Goal: Information Seeking & Learning: Learn about a topic

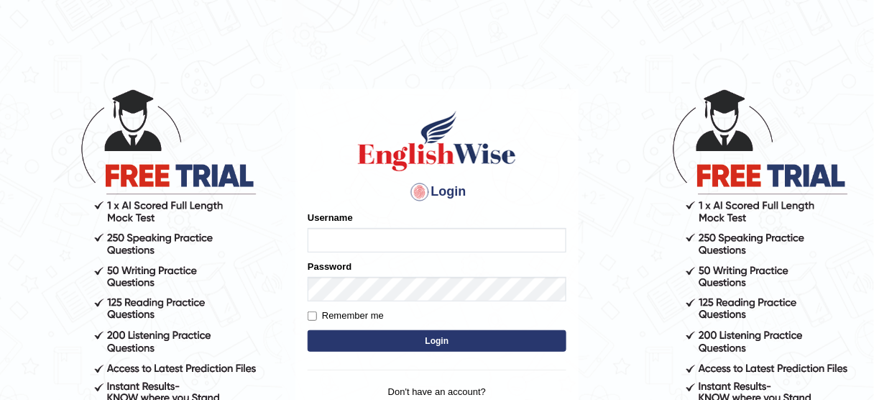
type input "jcaugustoo"
click at [406, 347] on button "Login" at bounding box center [437, 341] width 259 height 22
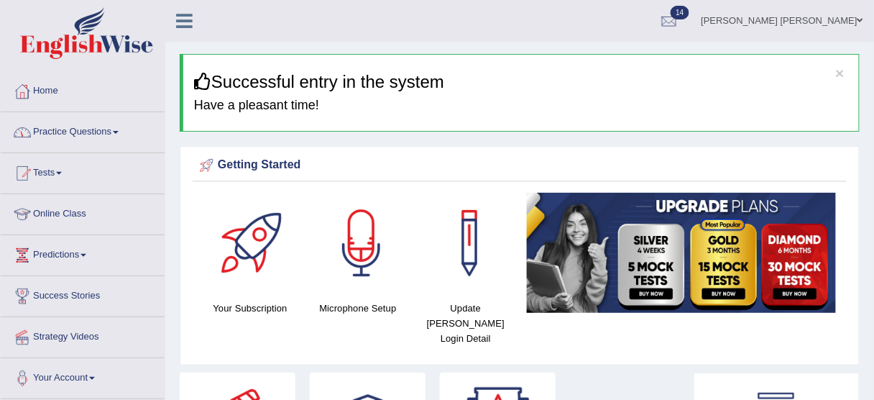
click at [89, 147] on link "Practice Questions" at bounding box center [83, 130] width 164 height 36
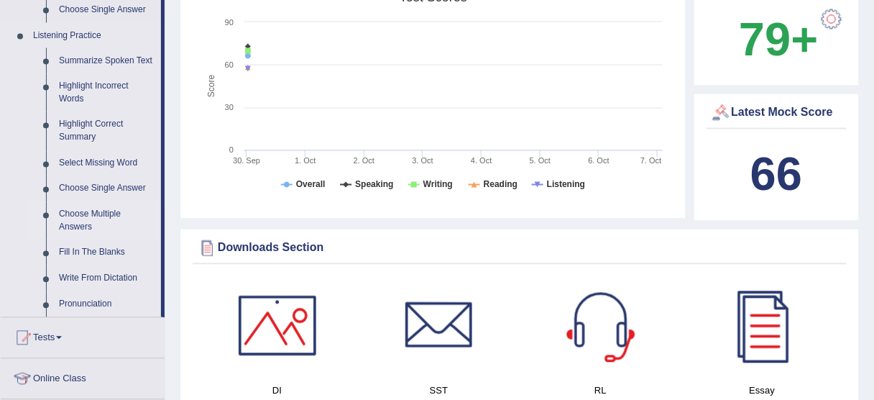
scroll to position [575, 0]
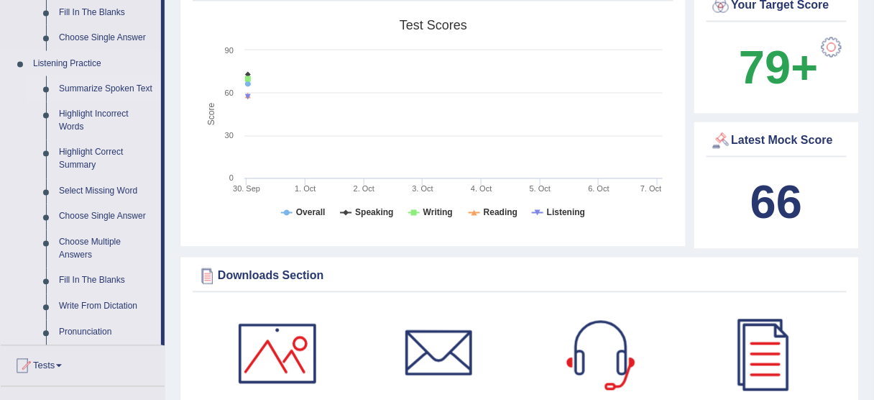
click at [124, 91] on link "Summarize Spoken Text" at bounding box center [106, 89] width 109 height 26
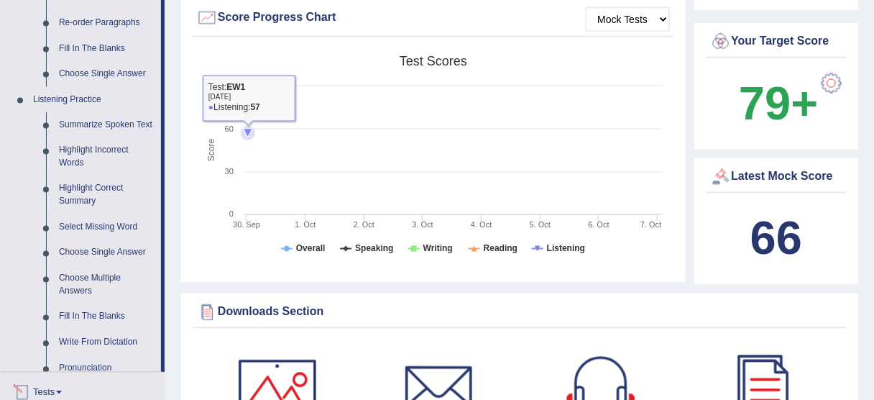
scroll to position [910, 0]
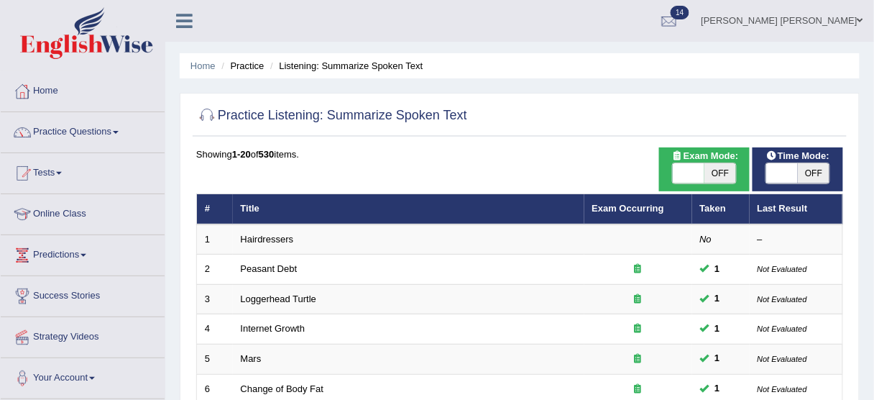
click at [799, 167] on span "OFF" at bounding box center [814, 173] width 32 height 20
checkbox input "true"
click at [702, 172] on span at bounding box center [689, 173] width 32 height 20
checkbox input "true"
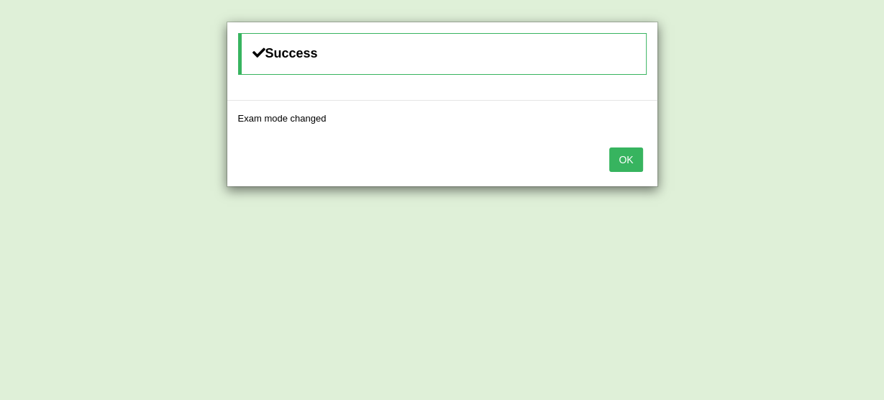
click at [629, 170] on div "OK" at bounding box center [442, 161] width 430 height 50
click at [626, 157] on button "OK" at bounding box center [625, 159] width 33 height 24
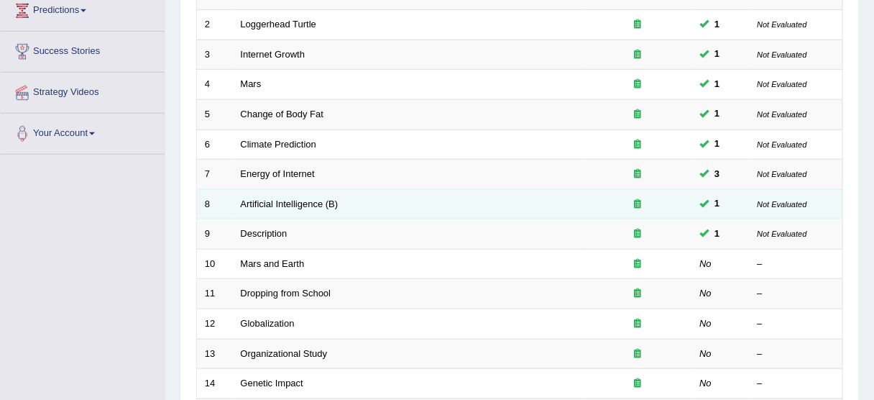
scroll to position [288, 0]
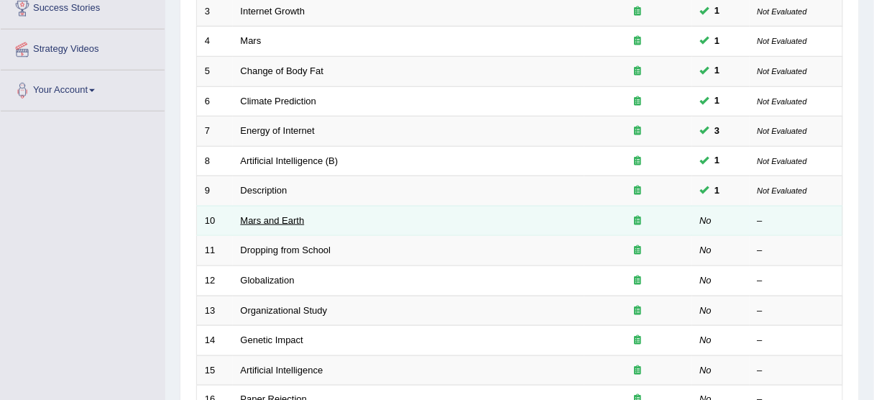
click at [299, 219] on link "Mars and Earth" at bounding box center [273, 220] width 64 height 11
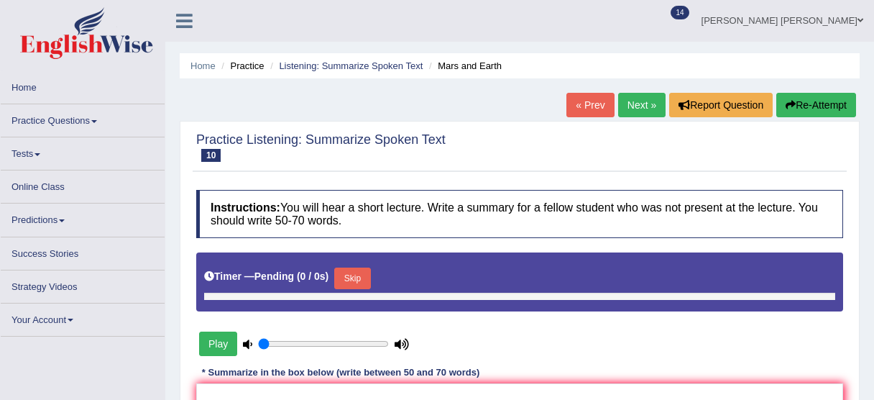
type input "0.45"
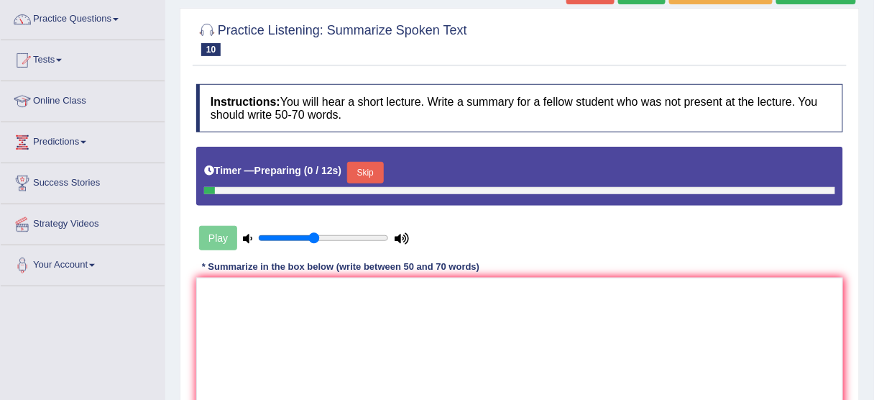
scroll to position [115, 0]
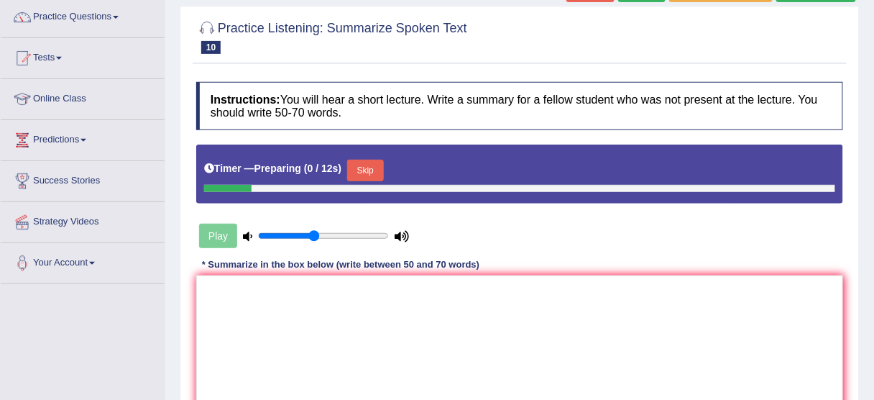
click at [364, 175] on button "Skip" at bounding box center [365, 171] width 36 height 22
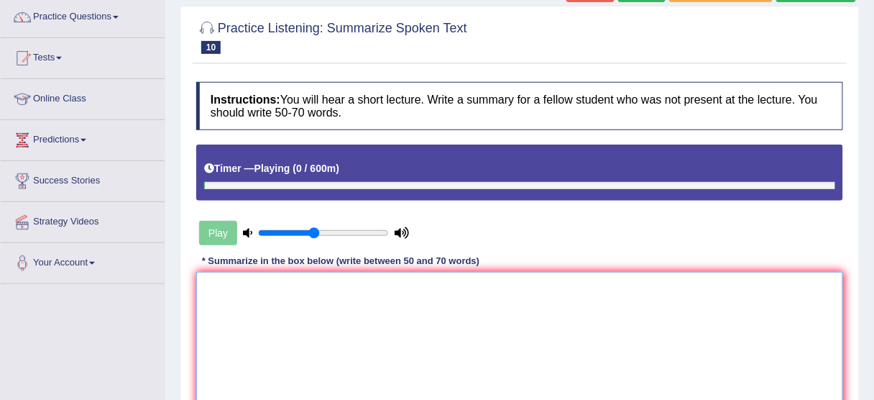
drag, startPoint x: 350, startPoint y: 321, endPoint x: 350, endPoint y: 312, distance: 8.6
click at [350, 313] on textarea at bounding box center [519, 342] width 647 height 140
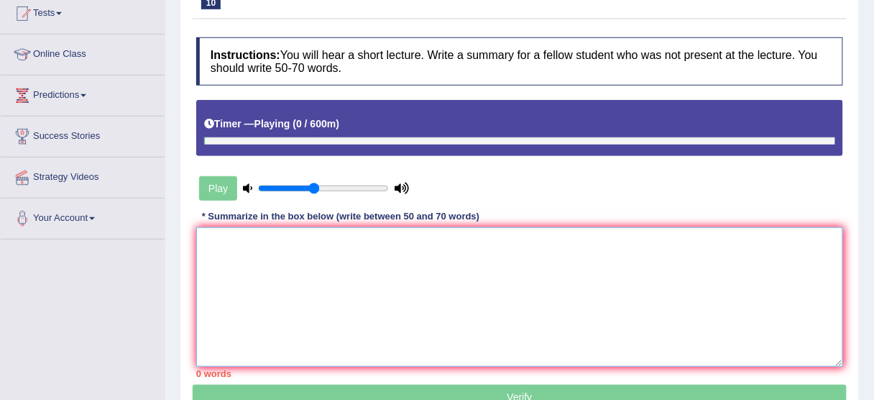
scroll to position [173, 0]
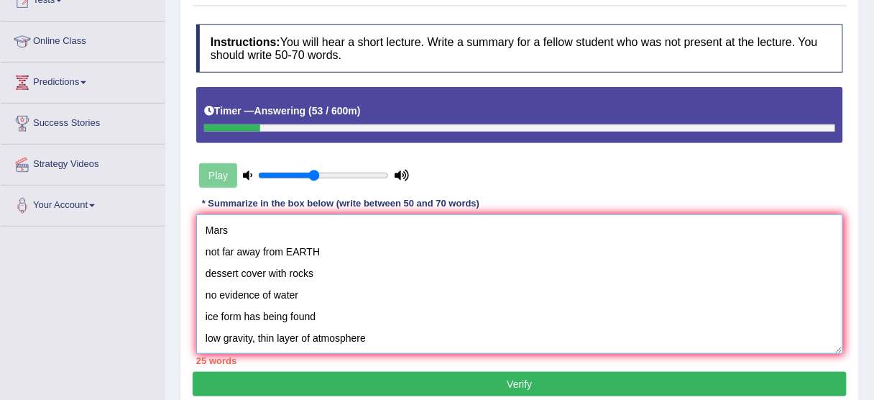
click at [201, 227] on textarea "Mars not far away from EARTH dessert cover with rocks no evidence of water ice …" at bounding box center [519, 284] width 647 height 140
click at [468, 221] on textarea "The speaker provided a comprehensive overview of Mars not far away from EARTH d…" at bounding box center [519, 284] width 647 height 140
click at [459, 229] on textarea "The speaker provided a comprehensive overview of Mars not far away from EARTH d…" at bounding box center [519, 284] width 647 height 140
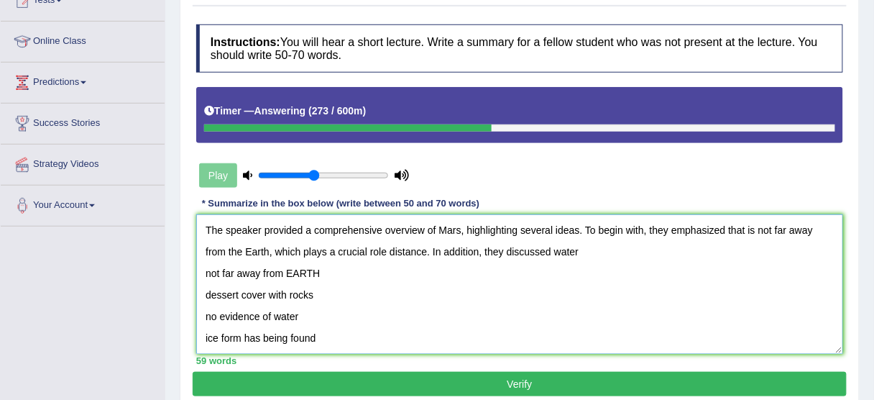
click at [558, 255] on textarea "The speaker provided a comprehensive overview of Mars, highlighting several ide…" at bounding box center [519, 284] width 647 height 140
click at [555, 252] on textarea "The speaker provided a comprehensive overview of Mars, highlighting several ide…" at bounding box center [519, 284] width 647 height 140
click at [628, 254] on textarea "The speaker provided a comprehensive overview of Mars, highlighting several ide…" at bounding box center [519, 284] width 647 height 140
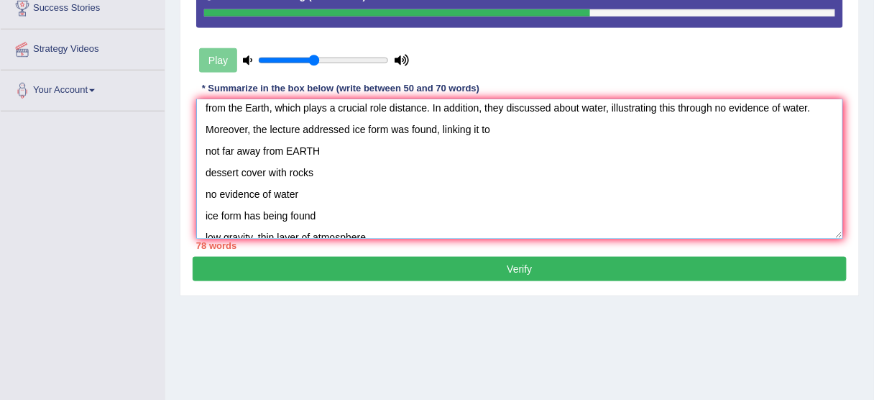
scroll to position [43, 0]
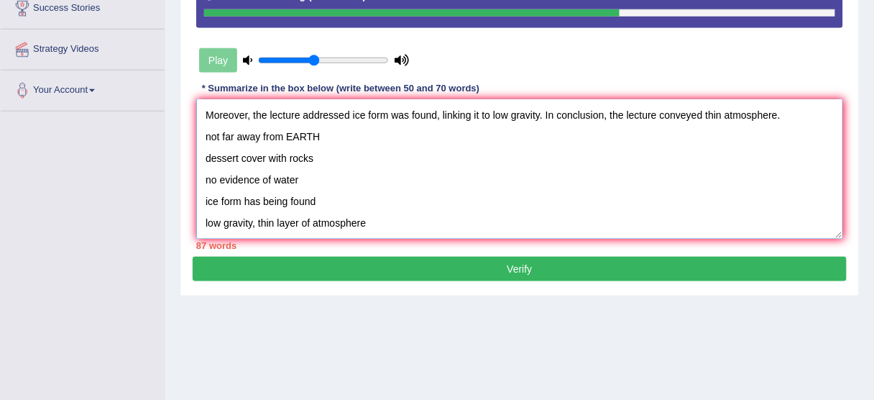
drag, startPoint x: 196, startPoint y: 129, endPoint x: 552, endPoint y: 257, distance: 379.2
click at [554, 262] on div "Practice Listening: Summarize Spoken Text 10 Mars and Earth Instructions: You w…" at bounding box center [520, 64] width 680 height 463
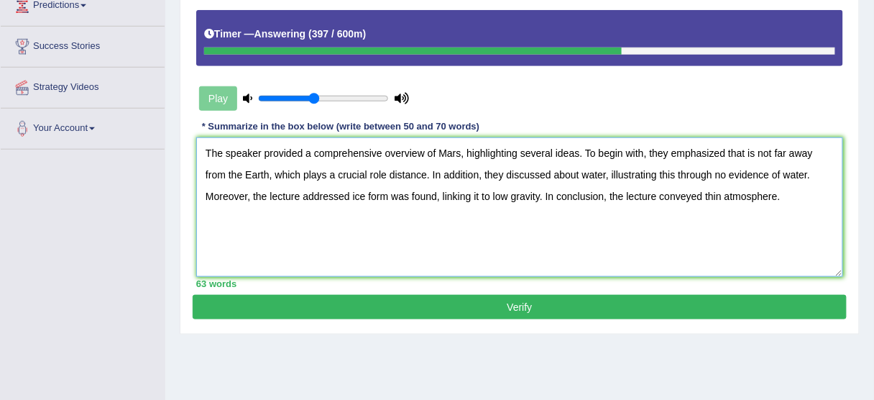
scroll to position [230, 0]
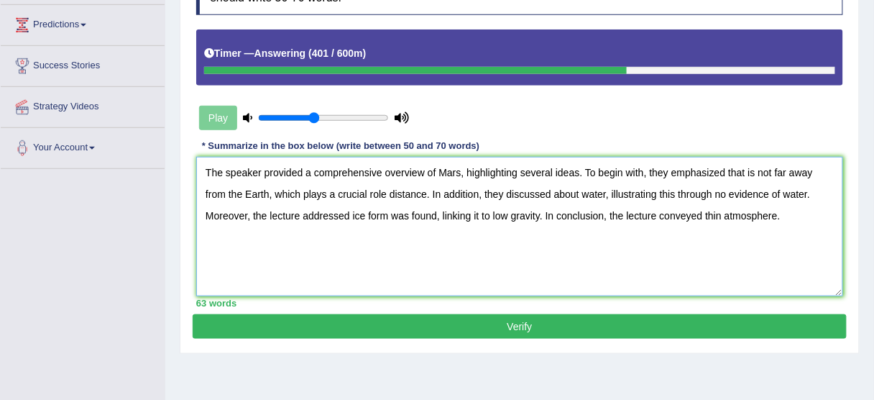
click at [774, 212] on textarea "The speaker provided a comprehensive overview of Mars, highlighting several ide…" at bounding box center [519, 227] width 647 height 140
click at [776, 214] on textarea "The speaker provided a comprehensive overview of Mars, highlighting several ide…" at bounding box center [519, 227] width 647 height 140
click at [701, 213] on textarea "The speaker provided a comprehensive overview of Mars, highlighting several ide…" at bounding box center [519, 227] width 647 height 140
click at [703, 214] on textarea "The speaker provided a comprehensive overview of Mars, highlighting several ide…" at bounding box center [519, 227] width 647 height 140
click at [339, 193] on textarea "The speaker provided a comprehensive overview of Mars, highlighting several ide…" at bounding box center [519, 227] width 647 height 140
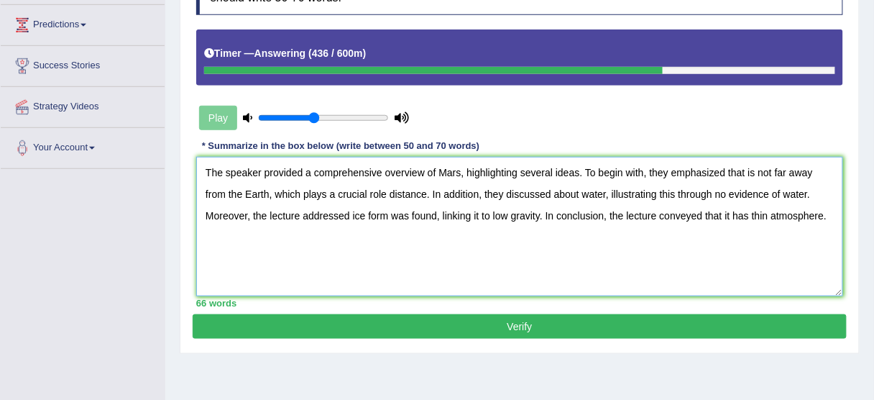
click at [366, 193] on textarea "The speaker provided a comprehensive overview of Mars, highlighting several ide…" at bounding box center [519, 227] width 647 height 140
click at [369, 193] on textarea "The speaker provided a comprehensive overview of Mars, highlighting several ide…" at bounding box center [519, 227] width 647 height 140
click at [390, 188] on textarea "The speaker provided a comprehensive overview of Mars, highlighting several ide…" at bounding box center [519, 227] width 647 height 140
click at [612, 193] on textarea "The speaker provided a comprehensive overview of Mars, highlighting several ide…" at bounding box center [519, 227] width 647 height 140
click at [616, 194] on textarea "The speaker provided a comprehensive overview of Mars, highlighting several ide…" at bounding box center [519, 227] width 647 height 140
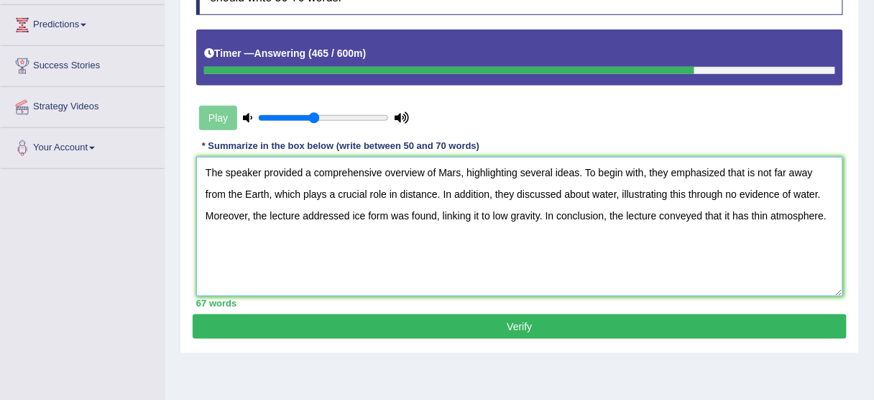
click at [721, 191] on textarea "The speaker provided a comprehensive overview of Mars, highlighting several ide…" at bounding box center [519, 227] width 647 height 140
click at [726, 190] on textarea "The speaker provided a comprehensive overview of Mars, highlighting several ide…" at bounding box center [519, 227] width 647 height 140
click at [772, 193] on textarea "The speaker provided a comprehensive overview of Mars, highlighting several ide…" at bounding box center [519, 227] width 647 height 140
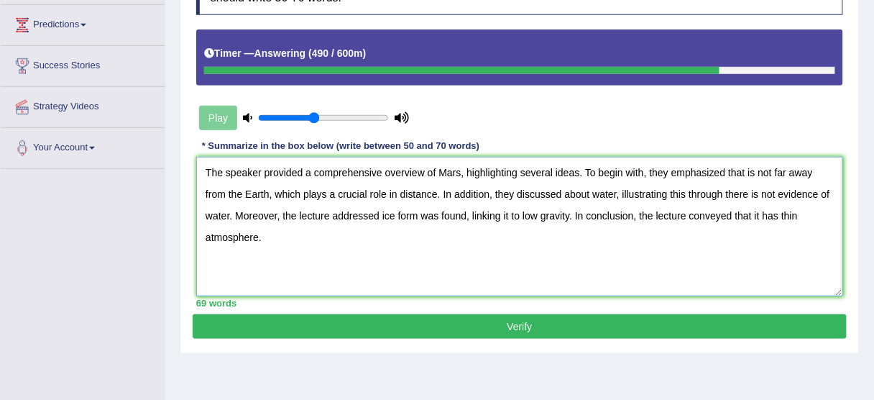
type textarea "The speaker provided a comprehensive overview of Mars, highlighting several ide…"
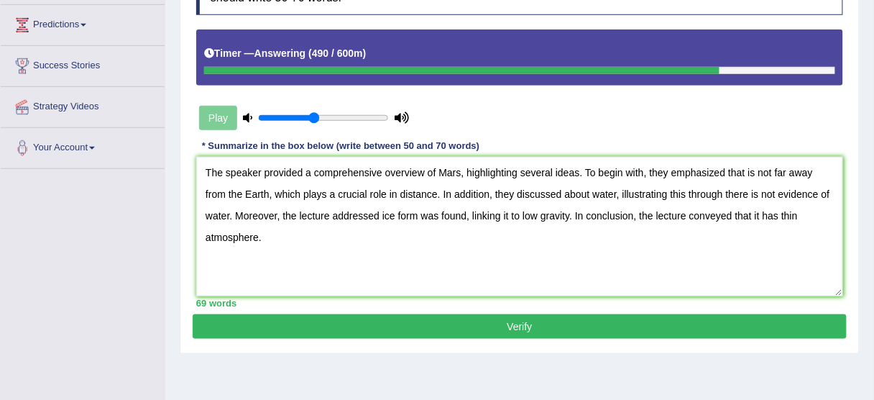
click at [623, 323] on button "Verify" at bounding box center [520, 326] width 654 height 24
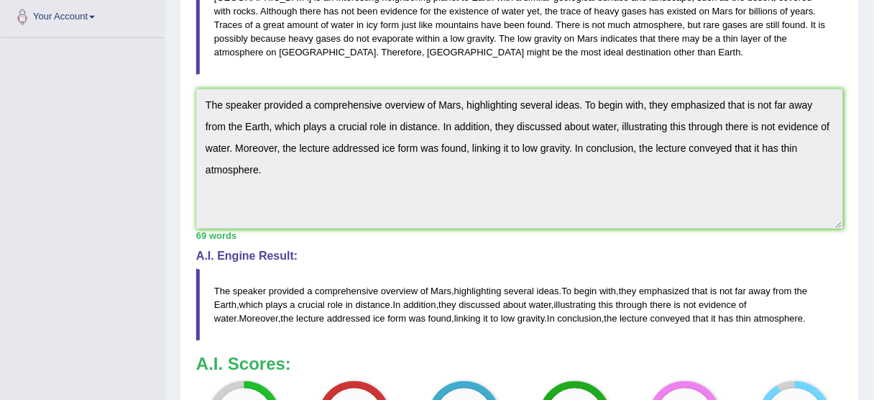
scroll to position [341, 0]
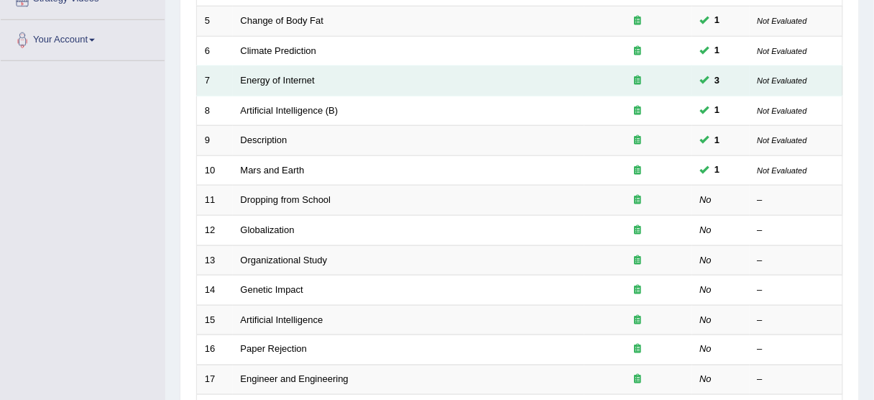
scroll to position [288, 0]
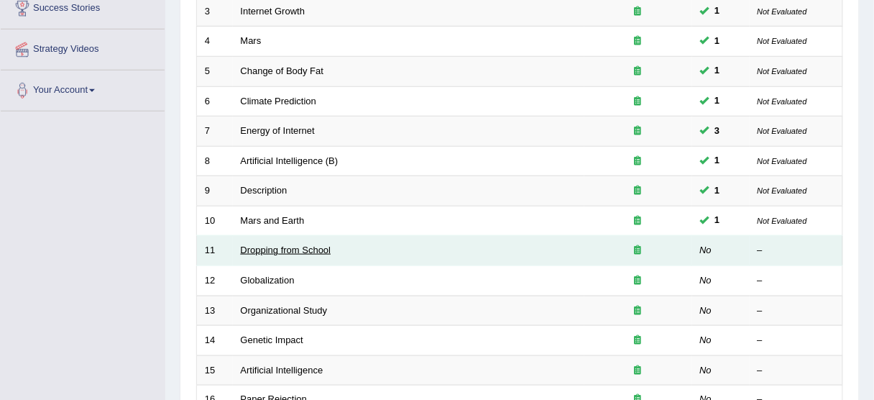
click at [266, 245] on link "Dropping from School" at bounding box center [286, 250] width 91 height 11
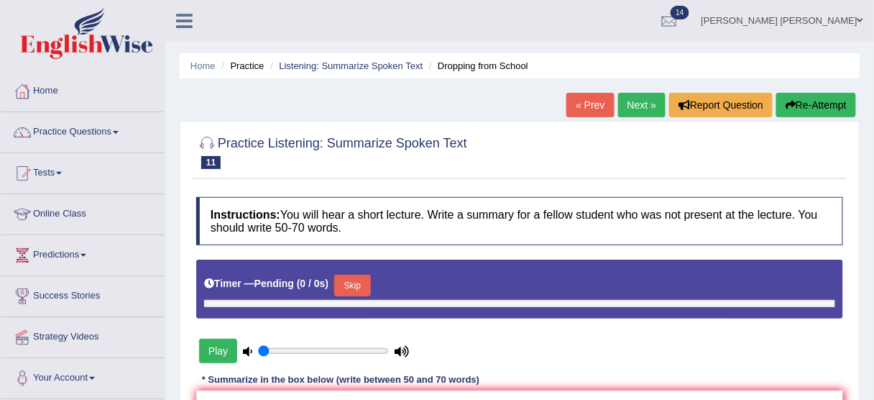
type input "0.45"
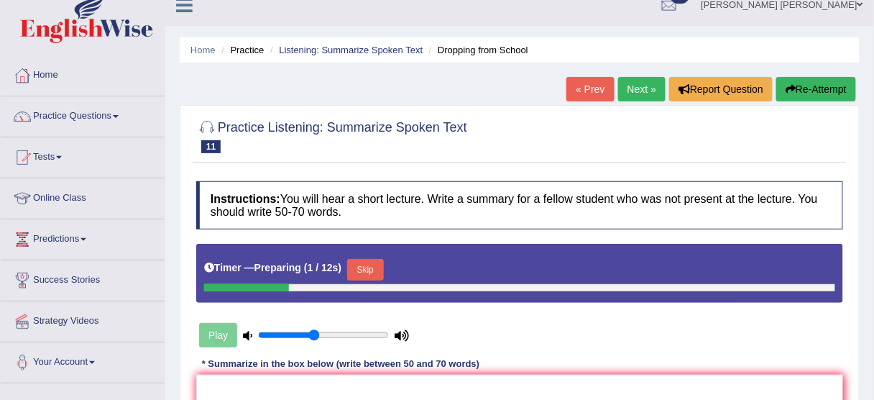
scroll to position [173, 0]
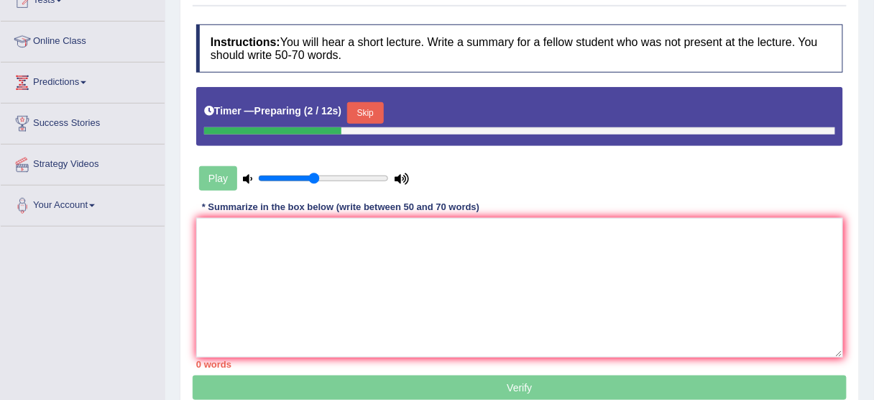
click at [367, 114] on button "Skip" at bounding box center [365, 113] width 36 height 22
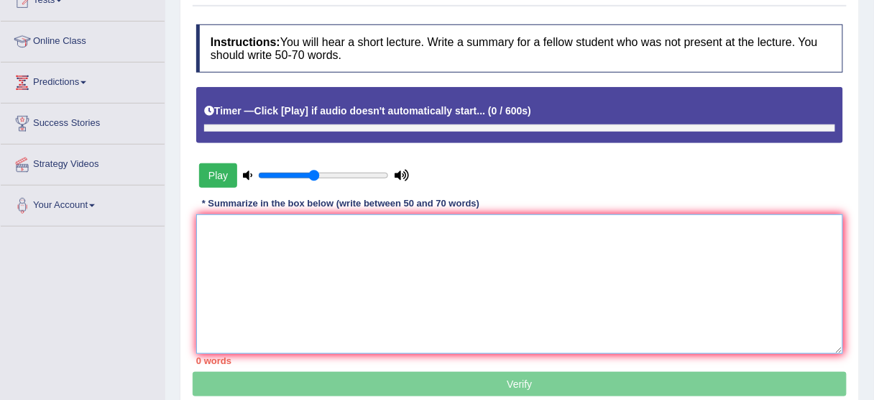
click at [408, 253] on textarea at bounding box center [519, 284] width 647 height 140
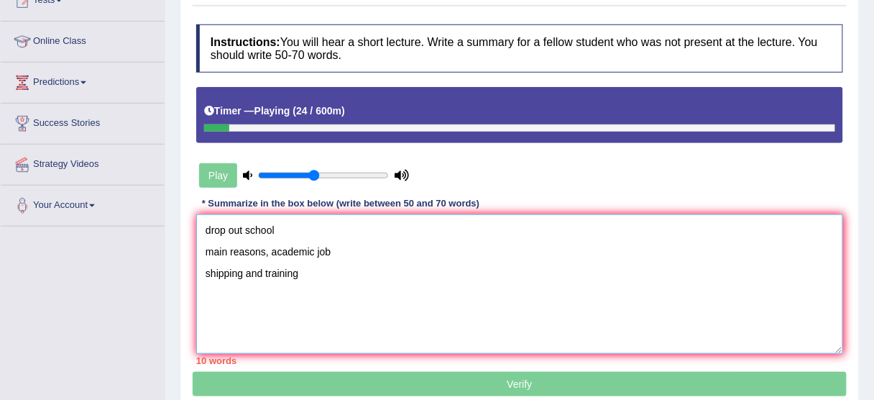
click at [239, 233] on textarea "drop out school main reasons, academic job shipping and training" at bounding box center [519, 284] width 647 height 140
click at [242, 232] on textarea "drop out school main reasons, academic job shipping and training" at bounding box center [519, 284] width 647 height 140
click at [344, 269] on textarea "drop out from school main reasons, academic job shipping and training" at bounding box center [519, 284] width 647 height 140
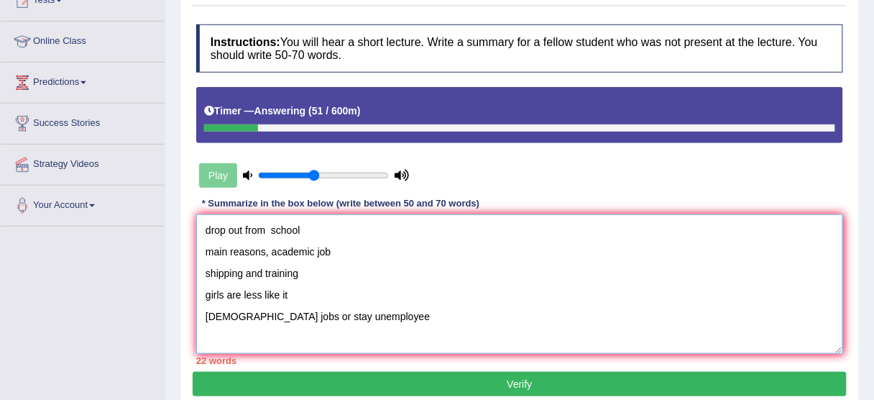
click at [205, 224] on textarea "drop out from school main reasons, academic job shipping and training girls are…" at bounding box center [519, 284] width 647 height 140
click at [501, 230] on textarea "The speaker provided a comprehensive overview of drop out from school main reas…" at bounding box center [519, 284] width 647 height 140
click at [462, 227] on textarea "The speaker provided a comprehensive overview of drop out from school main reas…" at bounding box center [519, 284] width 647 height 140
click at [462, 230] on textarea "The speaker provided a comprehensive overview of drop out from school main reas…" at bounding box center [519, 284] width 647 height 140
click at [460, 231] on textarea "The speaker provided a comprehensive overview of drop out from school main reas…" at bounding box center [519, 284] width 647 height 140
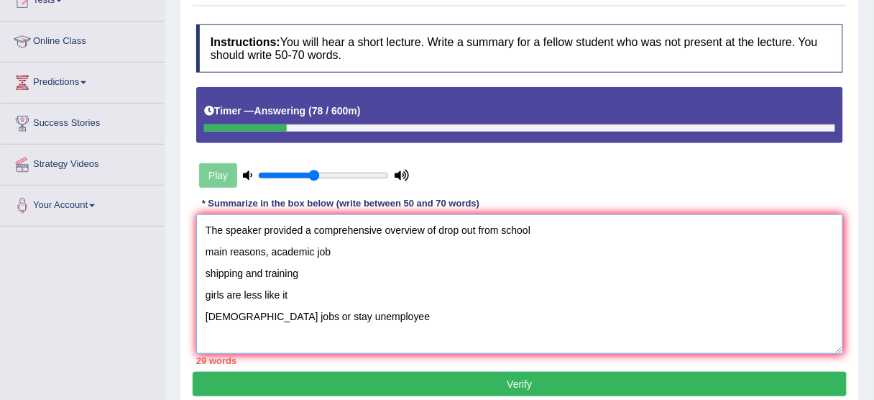
click at [531, 231] on textarea "The speaker provided a comprehensive overview of drop out from school main reas…" at bounding box center [519, 284] width 647 height 140
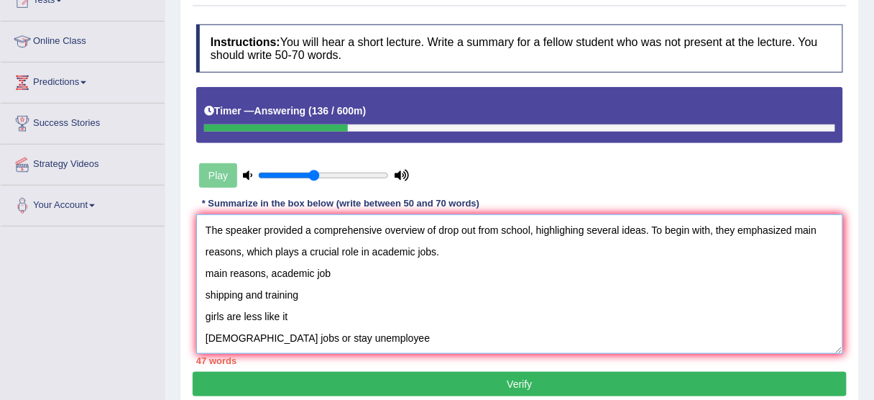
click at [238, 251] on textarea "The speaker provided a comprehensive overview of drop out from school, highligh…" at bounding box center [519, 284] width 647 height 140
click at [238, 252] on textarea "The speaker provided a comprehensive overview of drop out from school, highligh…" at bounding box center [519, 284] width 647 height 140
click at [239, 254] on textarea "The speaker provided a comprehensive overview of drop out from school, highligh…" at bounding box center [519, 284] width 647 height 140
click at [795, 222] on textarea "The speaker provided a comprehensive overview of drop out from school, highligh…" at bounding box center [519, 284] width 647 height 140
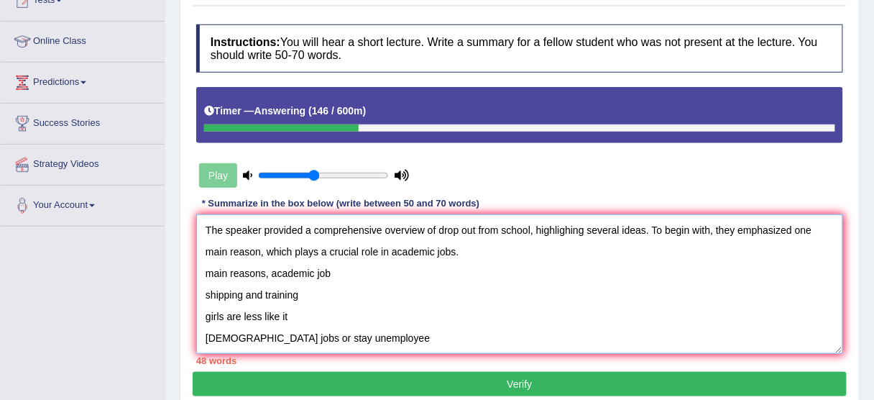
click at [457, 245] on textarea "The speaker provided a comprehensive overview of drop out from school, highligh…" at bounding box center [519, 284] width 647 height 140
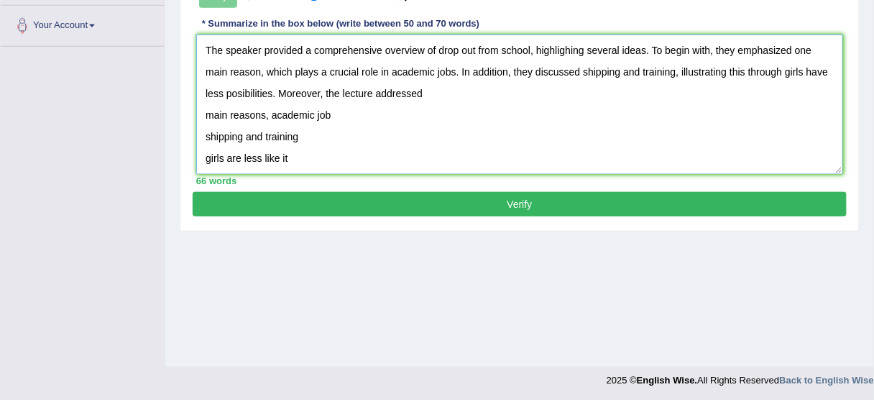
scroll to position [355, 0]
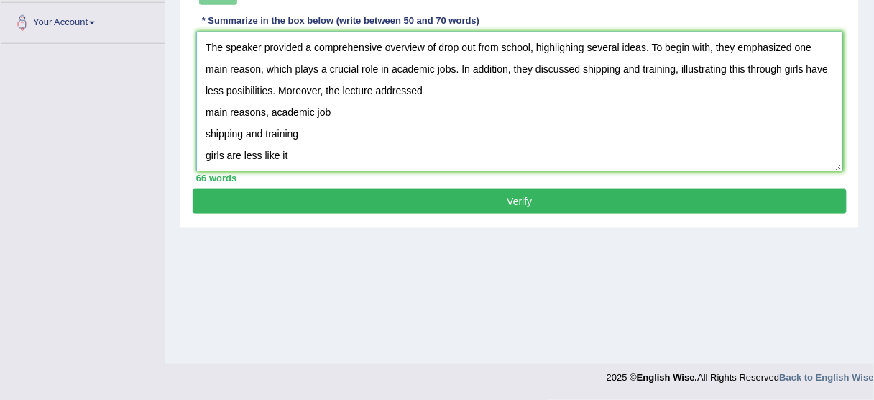
click at [312, 136] on textarea "The speaker provided a comprehensive overview of drop out from school, highligh…" at bounding box center [519, 102] width 647 height 140
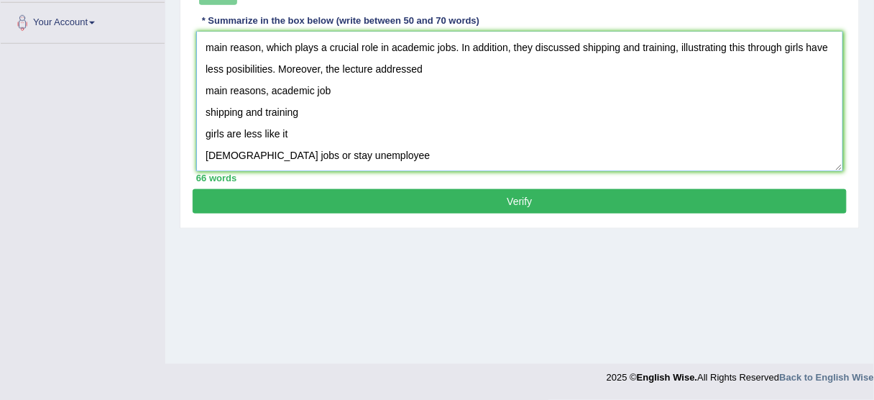
click at [460, 76] on textarea "The speaker provided a comprehensive overview of drop out from school, highligh…" at bounding box center [519, 102] width 647 height 140
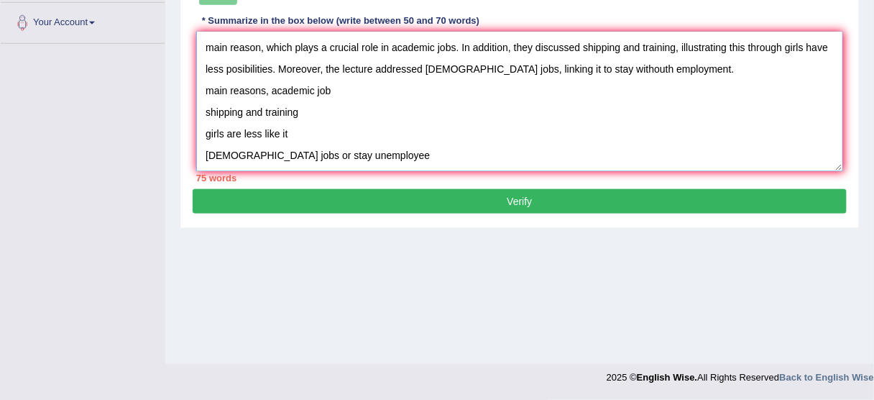
drag, startPoint x: 204, startPoint y: 83, endPoint x: 572, endPoint y: 221, distance: 393.2
click at [576, 230] on div "Home Practice Listening: Summarize Spoken Text Dropping from School « Prev Next…" at bounding box center [519, 4] width 709 height 719
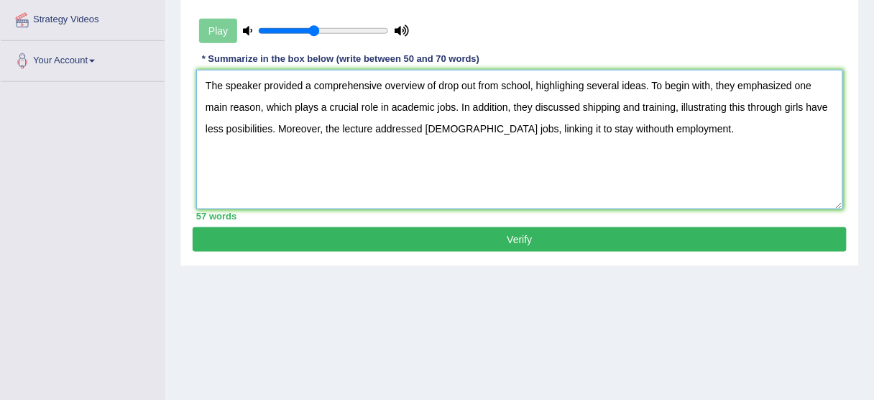
scroll to position [298, 0]
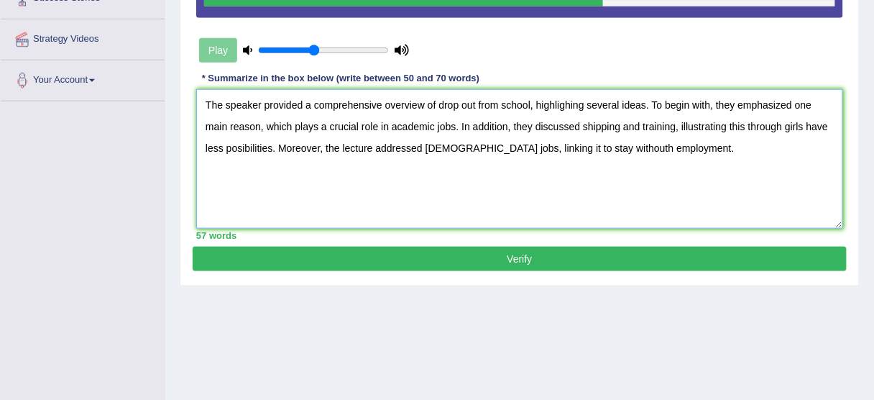
click at [261, 125] on textarea "The speaker provided a comprehensive overview of drop out from school, highligh…" at bounding box center [519, 159] width 647 height 140
click at [454, 128] on textarea "The speaker provided a comprehensive overview of drop out from school, highligh…" at bounding box center [519, 159] width 647 height 140
click at [393, 122] on textarea "The speaker provided a comprehensive overview of drop out from school, highligh…" at bounding box center [519, 159] width 647 height 140
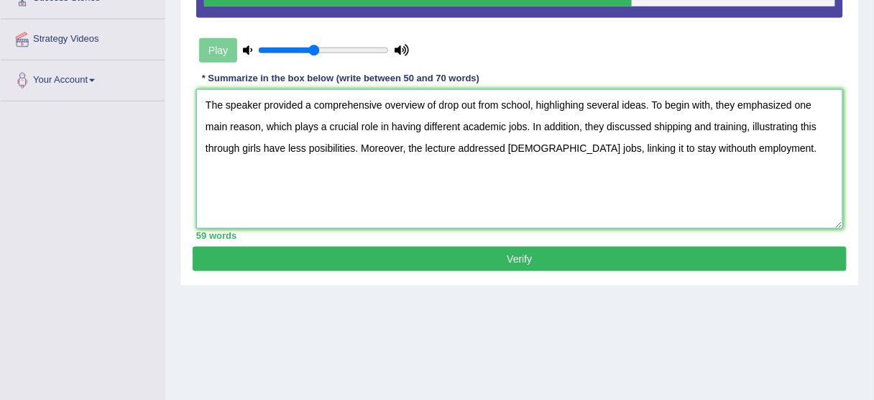
click at [745, 126] on textarea "The speaker provided a comprehensive overview of drop out from school, highligh…" at bounding box center [519, 159] width 647 height 140
click at [242, 147] on textarea "The speaker provided a comprehensive overview of drop out from school, highligh…" at bounding box center [519, 159] width 647 height 140
click at [354, 144] on textarea "The speaker provided a comprehensive overview of drop out from school, highligh…" at bounding box center [519, 159] width 647 height 140
click at [690, 145] on textarea "The speaker provided a comprehensive overview of drop out from school, highligh…" at bounding box center [519, 159] width 647 height 140
click at [672, 151] on textarea "The speaker provided a comprehensive overview of drop out from school, highligh…" at bounding box center [519, 159] width 647 height 140
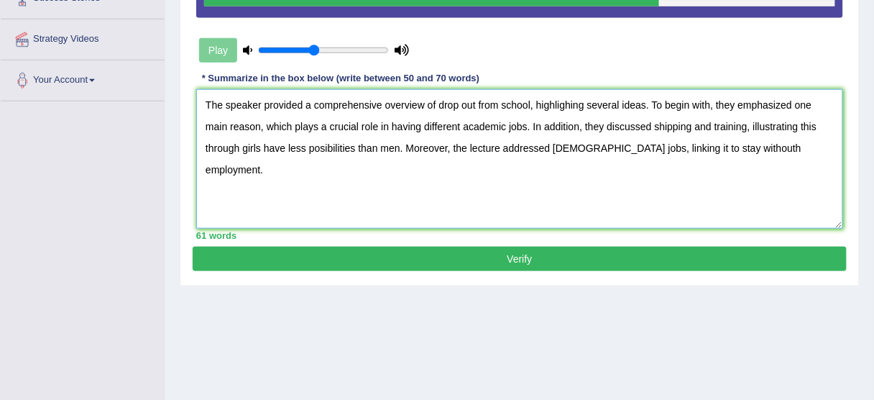
click at [672, 151] on textarea "The speaker provided a comprehensive overview of drop out from school, highligh…" at bounding box center [519, 159] width 647 height 140
click at [669, 150] on textarea "The speaker provided a comprehensive overview of drop out from school, highligh…" at bounding box center [519, 159] width 647 height 140
click at [765, 152] on textarea "The speaker provided a comprehensive overview of drop out from school, highligh…" at bounding box center [519, 159] width 647 height 140
click at [813, 147] on textarea "The speaker provided a comprehensive overview of drop out from school, highligh…" at bounding box center [519, 159] width 647 height 140
click at [254, 152] on textarea "The speaker provided a comprehensive overview of drop out from school, highligh…" at bounding box center [519, 159] width 647 height 140
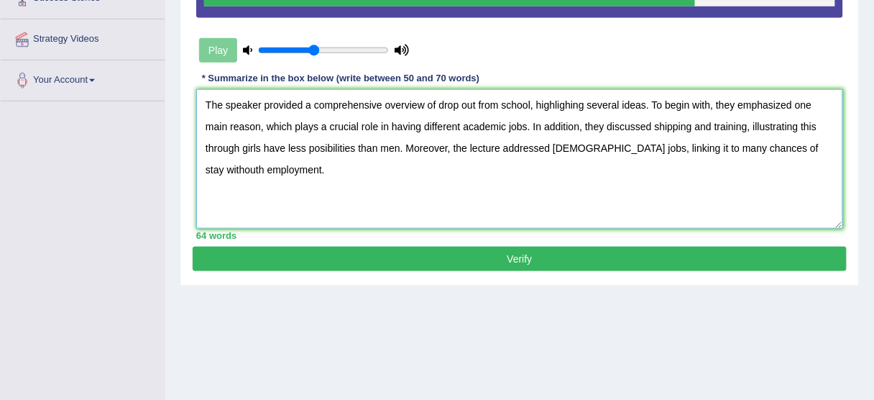
click at [259, 162] on textarea "The speaker provided a comprehensive overview of drop out from school, highligh…" at bounding box center [519, 159] width 647 height 140
click at [260, 163] on textarea "The speaker provided a comprehensive overview of drop out from school, highligh…" at bounding box center [519, 159] width 647 height 140
click at [266, 173] on textarea "The speaker provided a comprehensive overview of drop out from school, highligh…" at bounding box center [519, 159] width 647 height 140
type textarea "The speaker provided a comprehensive overview of drop out from school, highligh…"
click at [426, 250] on button "Verify" at bounding box center [520, 259] width 654 height 24
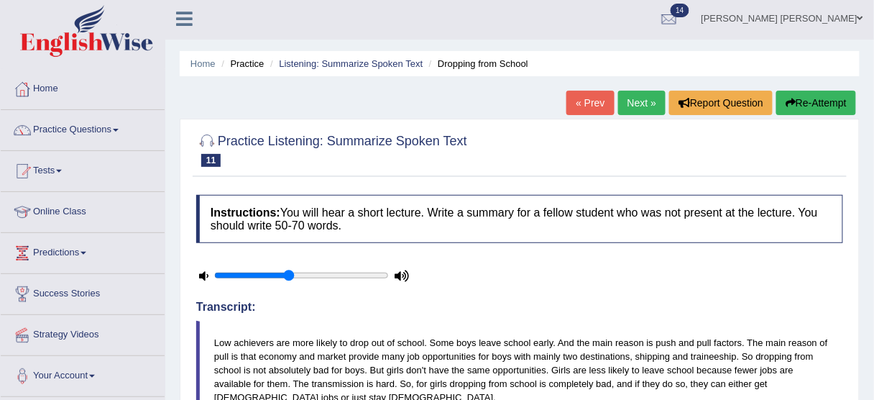
scroll to position [0, 0]
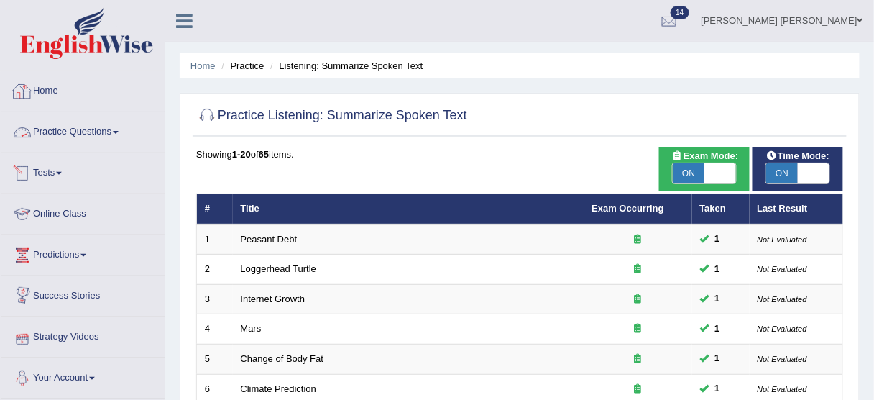
click at [98, 124] on link "Practice Questions" at bounding box center [83, 130] width 164 height 36
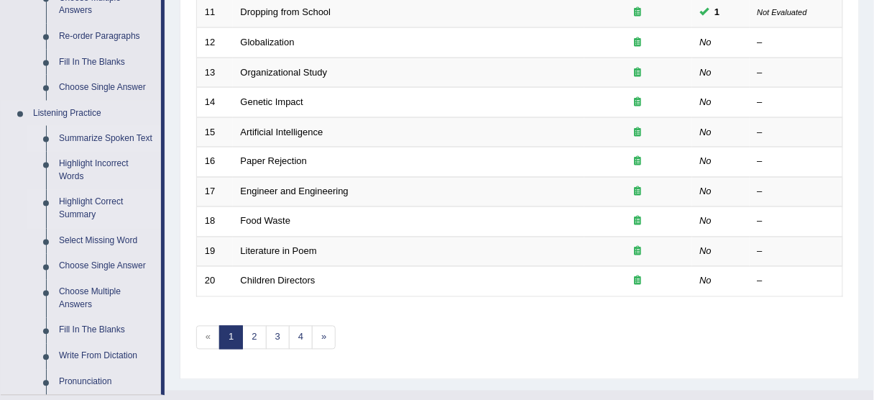
scroll to position [575, 0]
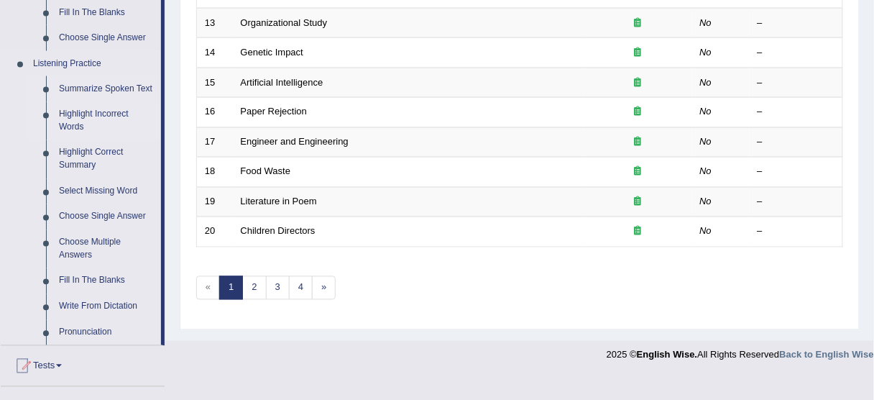
click at [101, 118] on link "Highlight Incorrect Words" at bounding box center [106, 121] width 109 height 38
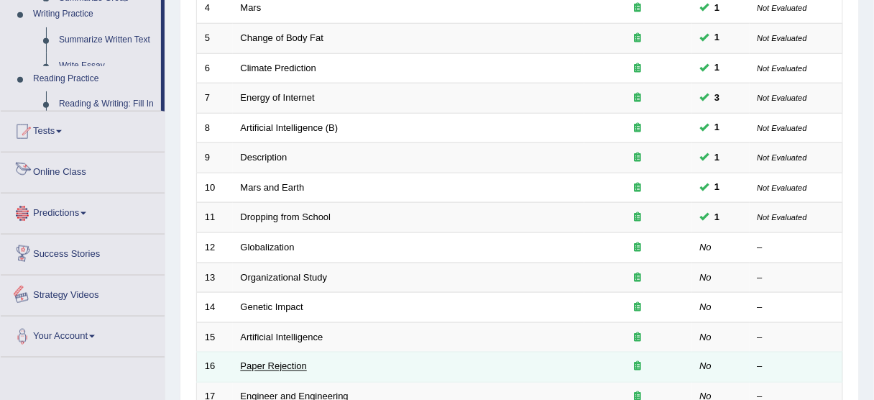
scroll to position [483, 0]
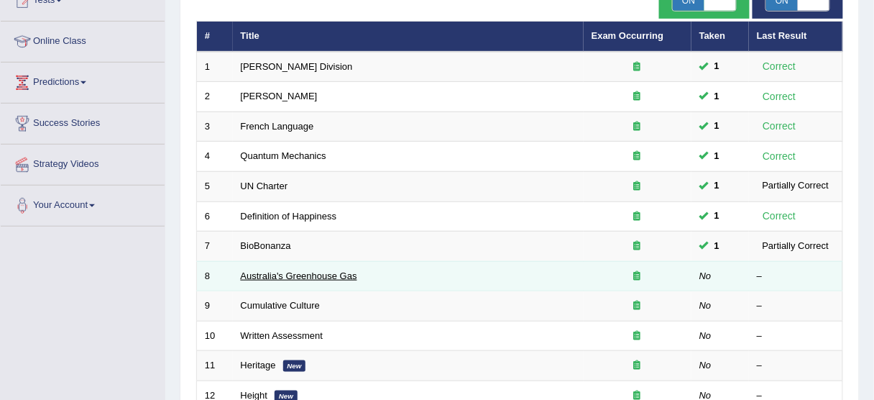
drag, startPoint x: 401, startPoint y: 233, endPoint x: 281, endPoint y: 272, distance: 125.5
click at [281, 272] on link "Australia's Greenhouse Gas" at bounding box center [299, 275] width 117 height 11
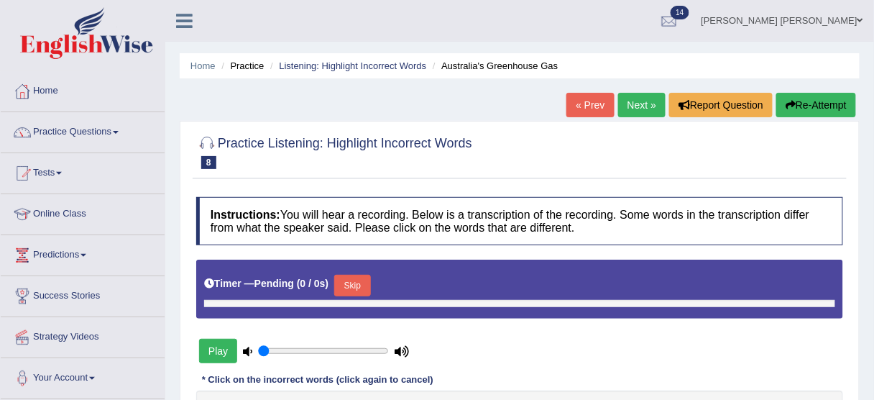
type input "0.45"
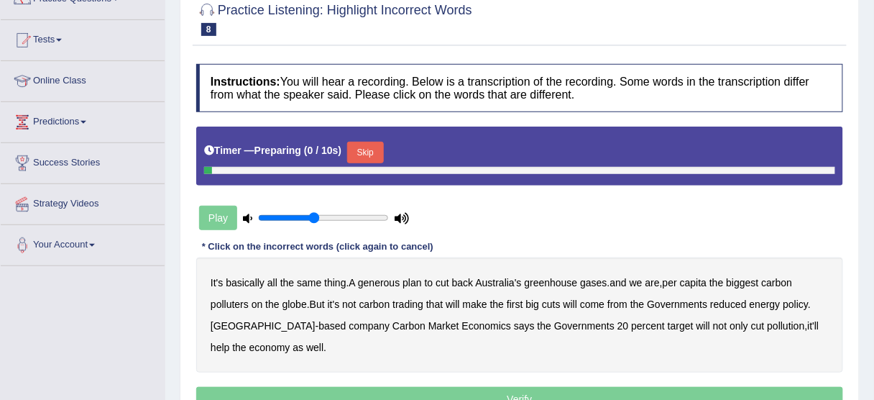
scroll to position [173, 0]
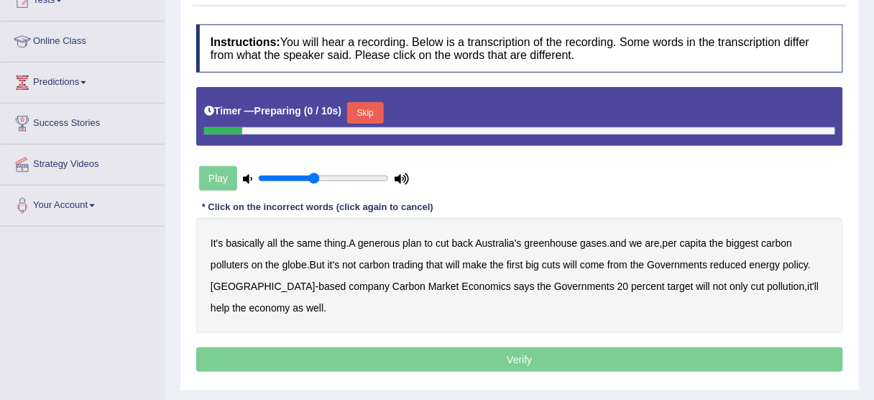
click at [357, 111] on button "Skip" at bounding box center [365, 113] width 36 height 22
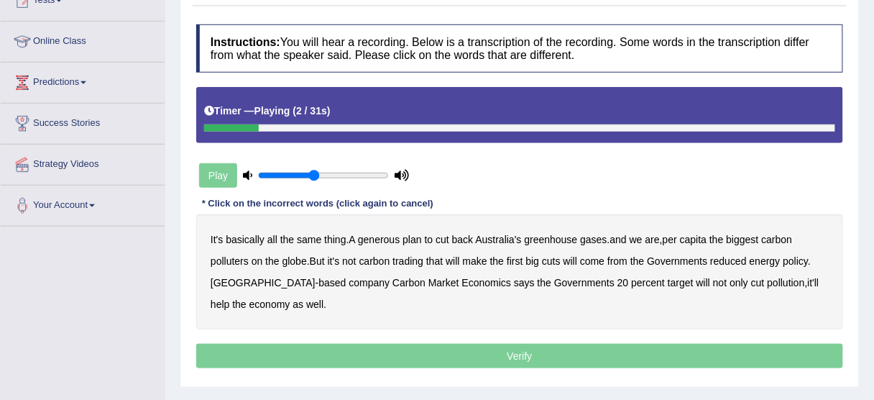
click at [398, 234] on b "generous" at bounding box center [379, 240] width 42 height 12
click at [403, 234] on div "It's basically all the same thing . A generous plan to cut back Australia's gre…" at bounding box center [519, 271] width 647 height 115
click at [304, 261] on b "globe" at bounding box center [295, 261] width 24 height 12
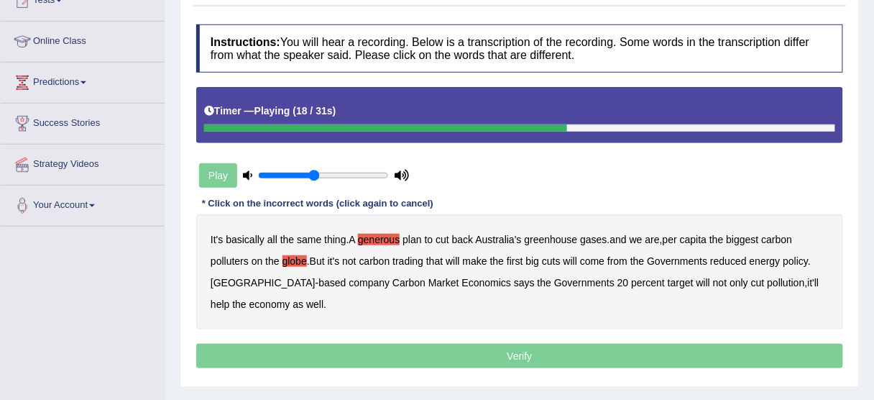
click at [623, 261] on b "from" at bounding box center [618, 261] width 20 height 12
click at [598, 261] on b "come" at bounding box center [592, 261] width 24 height 12
click at [626, 262] on b "from" at bounding box center [618, 261] width 20 height 12
click at [605, 261] on b "come" at bounding box center [592, 261] width 24 height 12
click at [662, 257] on b "Governments" at bounding box center [677, 261] width 60 height 12
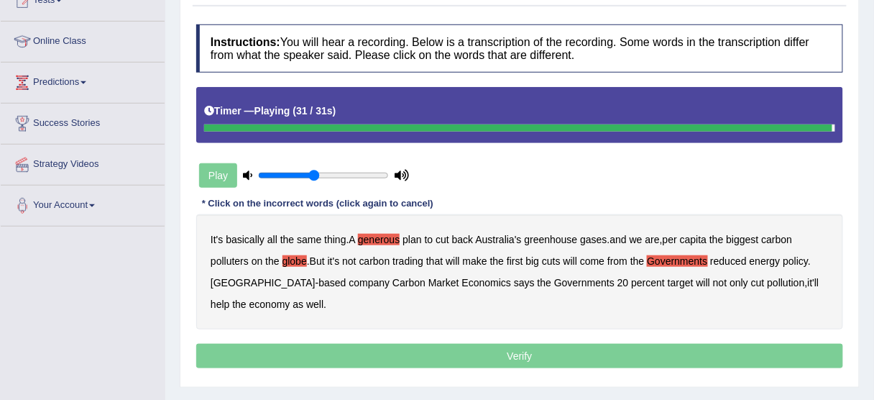
click at [357, 350] on button "Verify" at bounding box center [519, 356] width 647 height 24
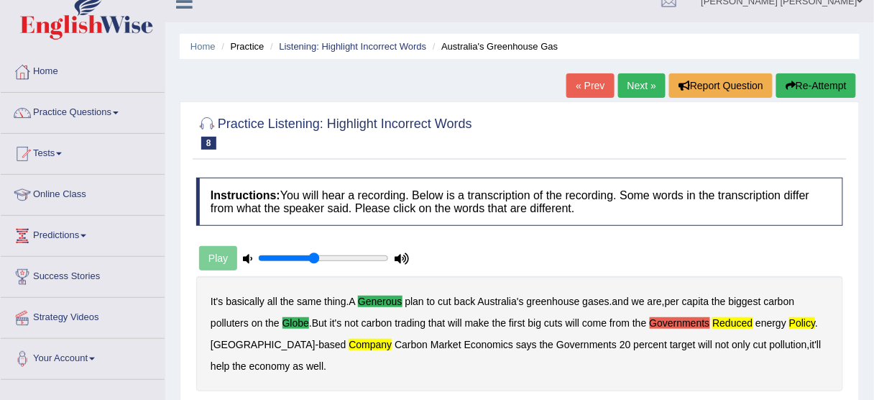
scroll to position [0, 0]
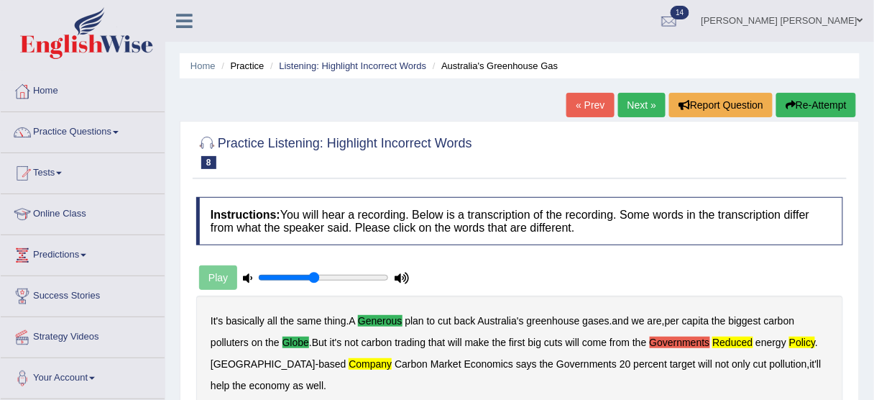
click at [821, 119] on div "« Prev Next » Report Question Re-Attempt" at bounding box center [713, 107] width 293 height 28
click at [815, 104] on button "Re-Attempt" at bounding box center [817, 105] width 80 height 24
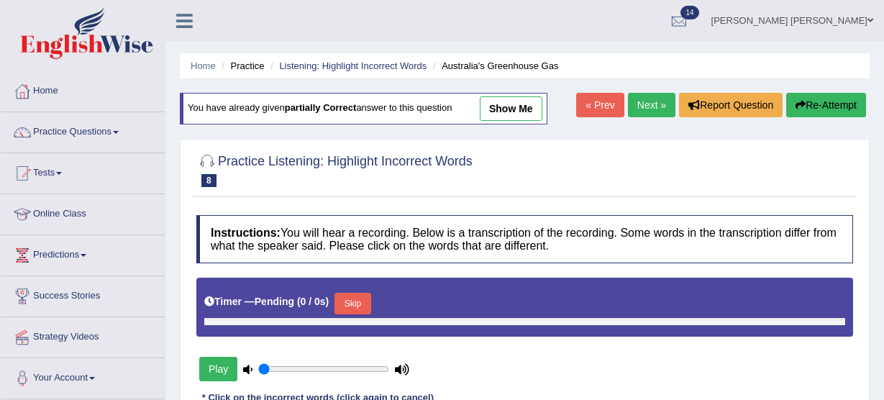
type input "0.45"
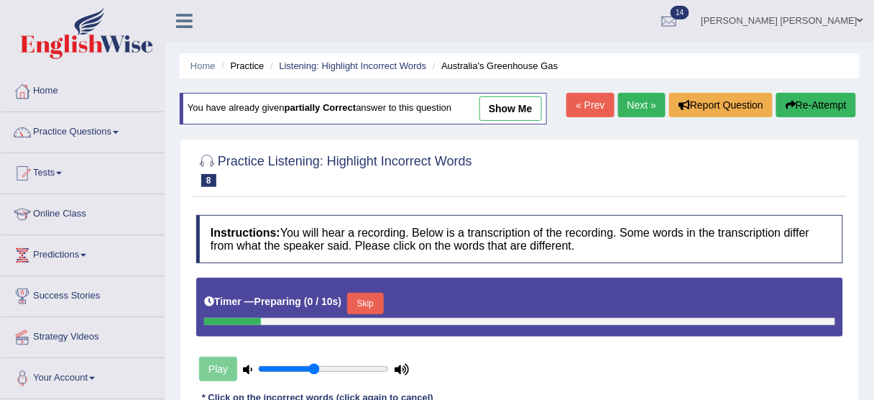
click at [375, 310] on button "Skip" at bounding box center [365, 304] width 36 height 22
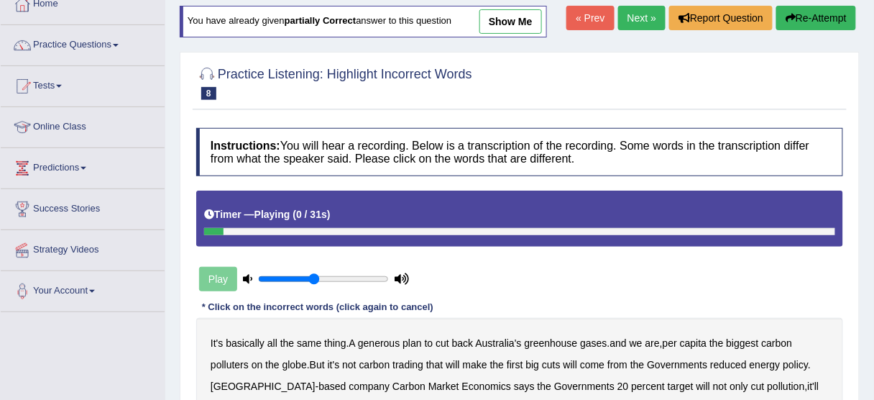
scroll to position [115, 0]
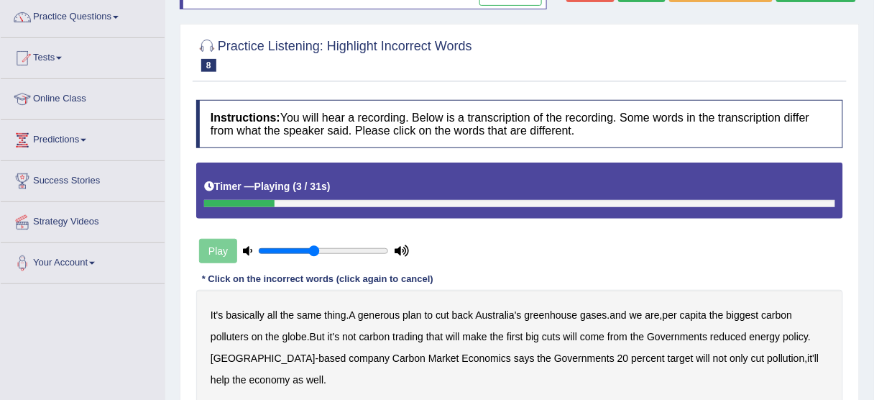
click at [383, 316] on b "generous" at bounding box center [379, 315] width 42 height 12
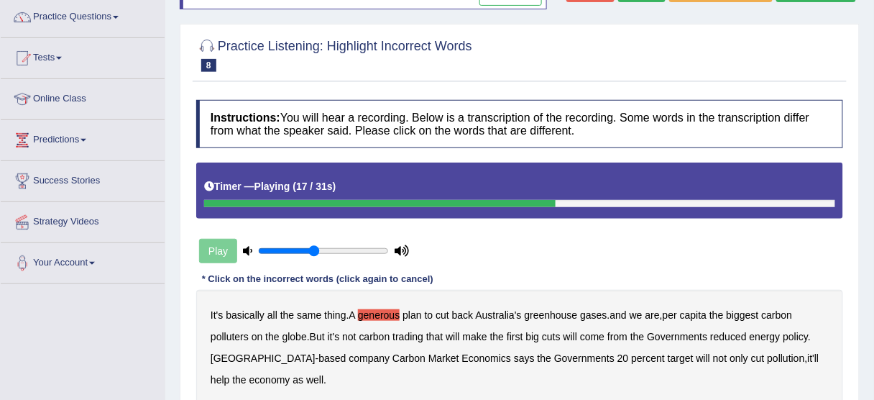
click at [577, 334] on b "will" at bounding box center [571, 337] width 14 height 12
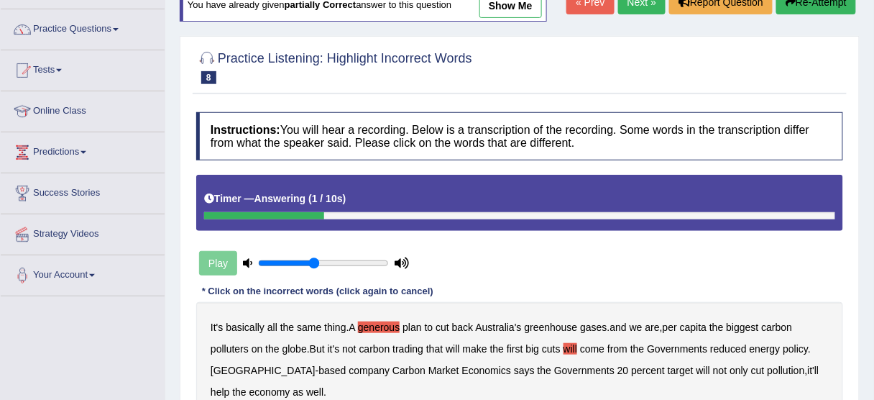
scroll to position [0, 0]
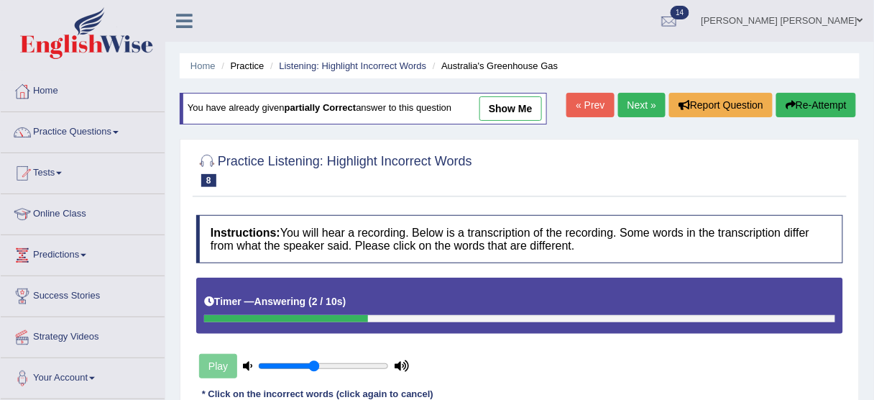
click at [791, 106] on icon "button" at bounding box center [791, 105] width 10 height 10
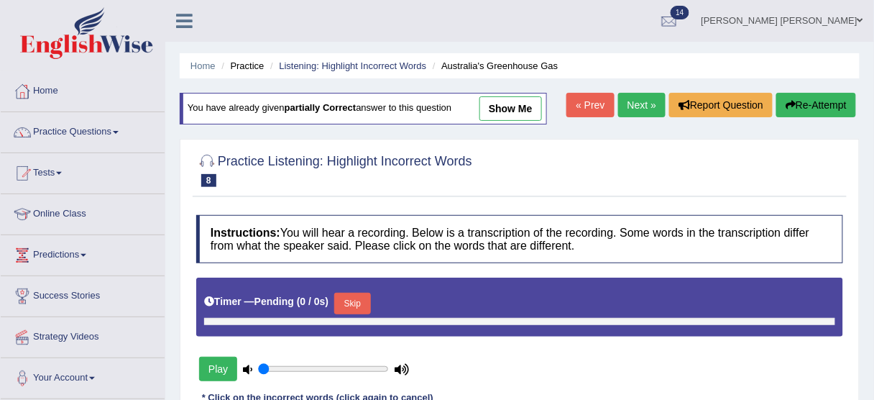
type input "0.45"
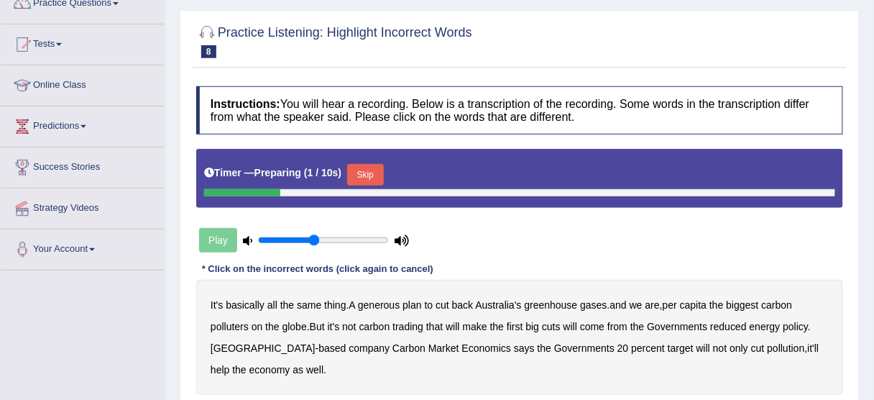
scroll to position [230, 0]
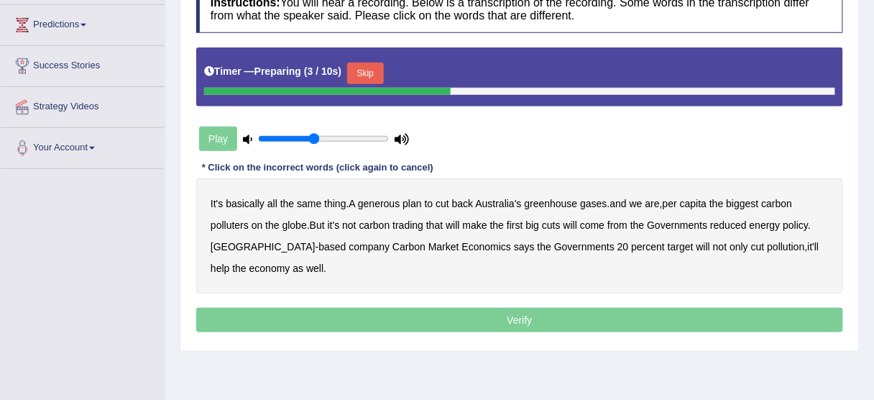
click at [357, 55] on div "Timer — Preparing ( 3 / 10s ) Skip" at bounding box center [519, 76] width 647 height 59
click at [364, 68] on button "Skip" at bounding box center [365, 74] width 36 height 22
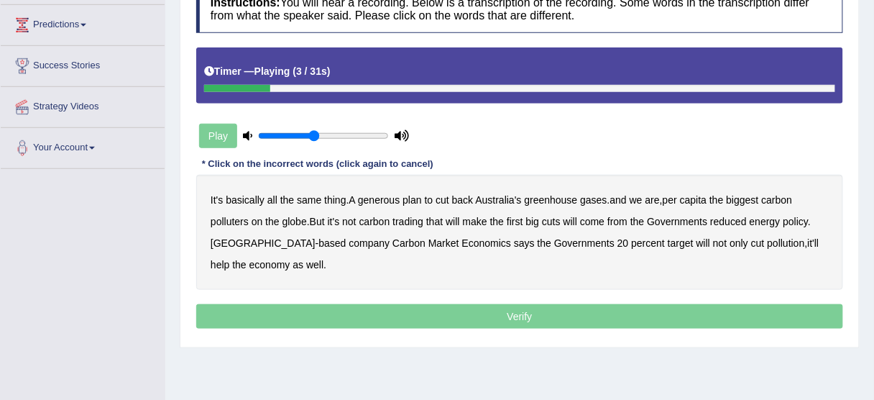
drag, startPoint x: 389, startPoint y: 198, endPoint x: 403, endPoint y: 198, distance: 13.7
click at [389, 198] on b "generous" at bounding box center [379, 200] width 42 height 12
click at [286, 220] on b "globe" at bounding box center [295, 222] width 24 height 12
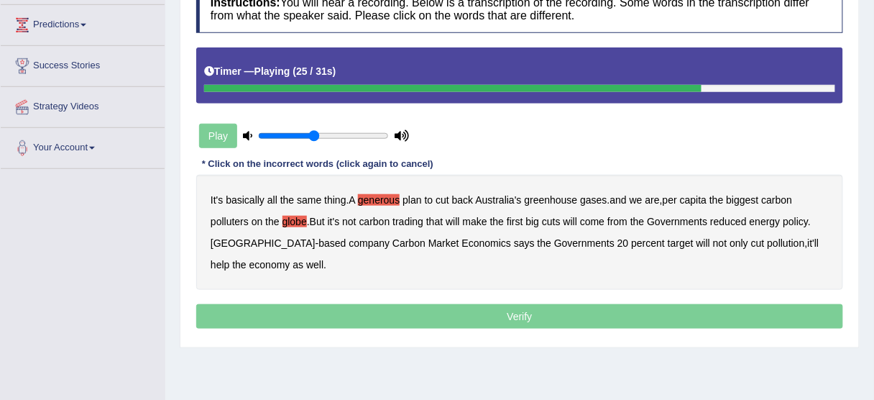
click at [624, 221] on b "from" at bounding box center [618, 222] width 20 height 12
click at [234, 241] on b "Melbourne" at bounding box center [263, 243] width 105 height 12
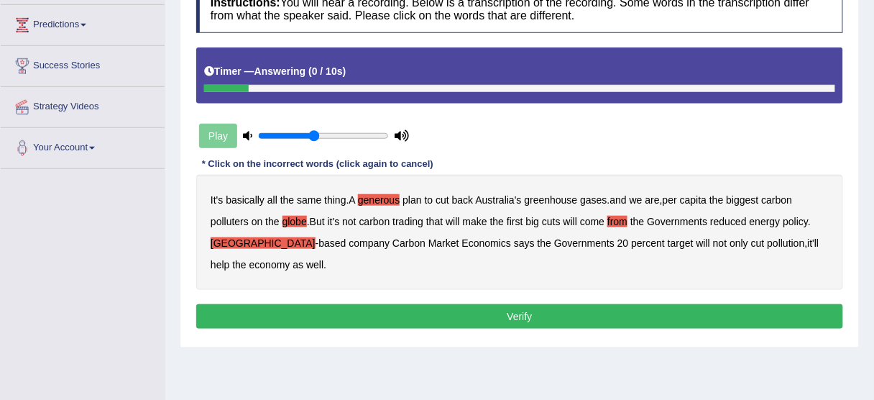
click at [539, 309] on button "Verify" at bounding box center [519, 316] width 647 height 24
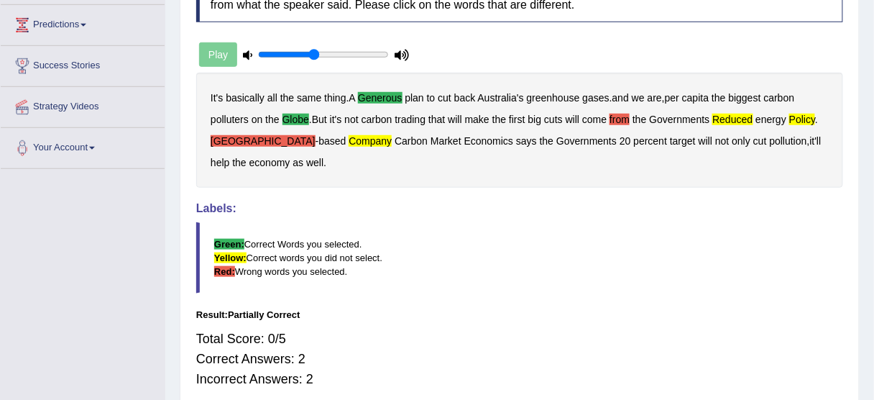
click at [638, 252] on blockquote "Green: Correct Words you selected. Yellow: Correct words you did not select. Re…" at bounding box center [519, 257] width 647 height 71
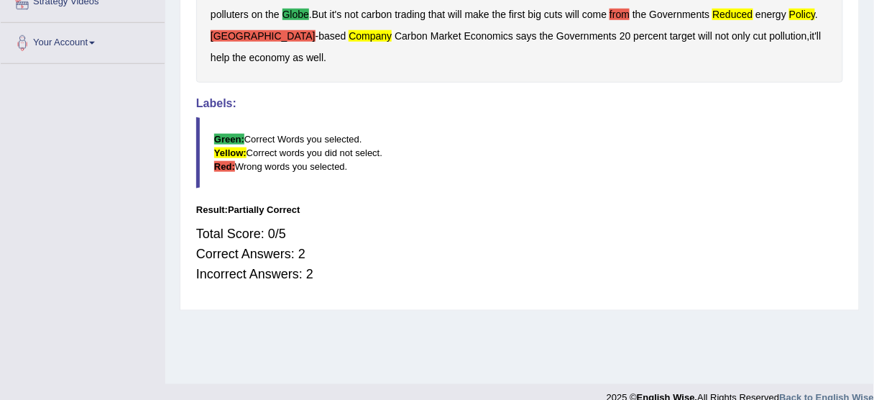
scroll to position [355, 0]
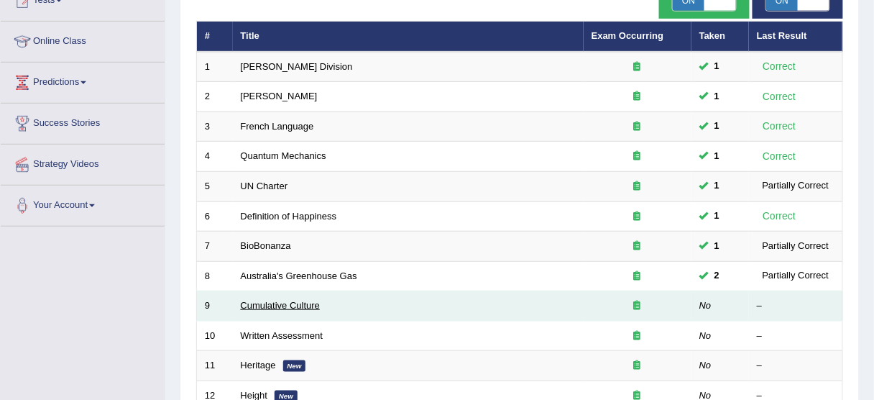
click at [306, 305] on link "Cumulative Culture" at bounding box center [281, 305] width 80 height 11
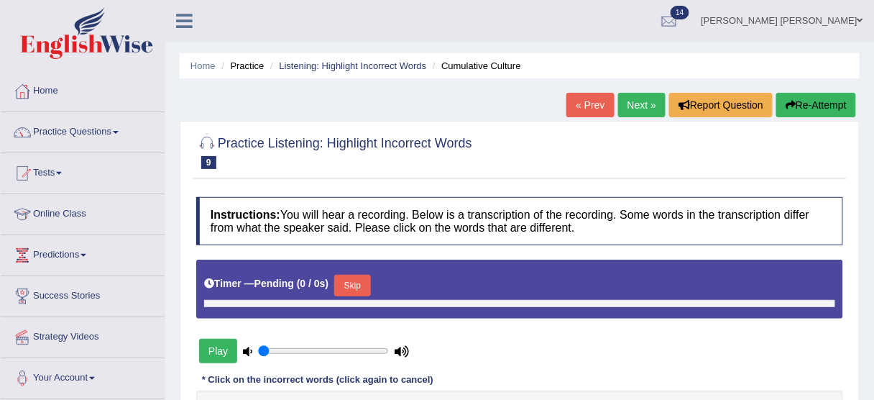
type input "0.45"
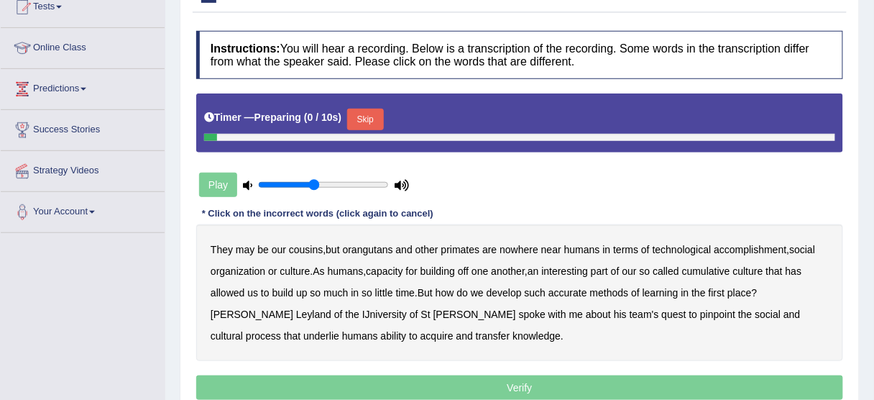
scroll to position [173, 0]
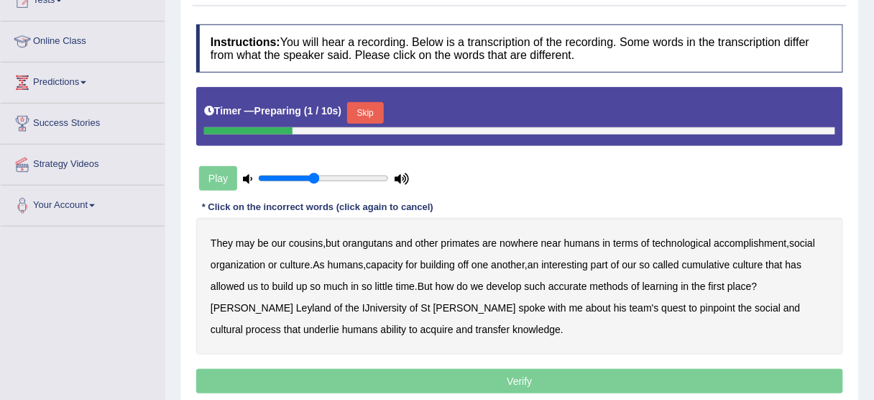
click at [370, 116] on button "Skip" at bounding box center [365, 113] width 36 height 22
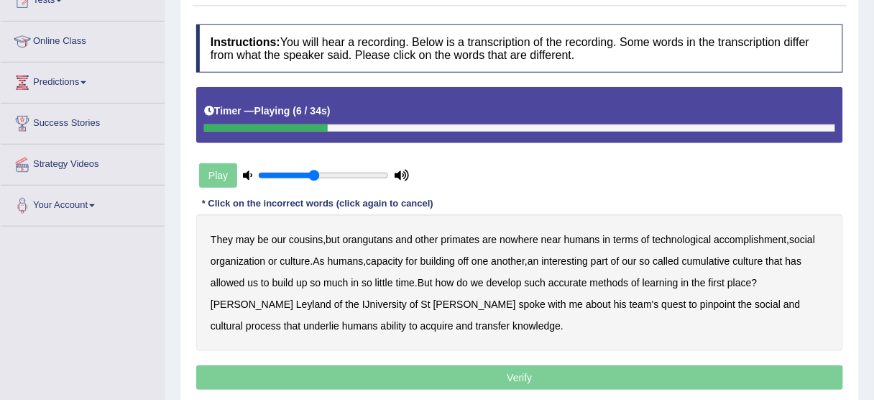
click at [775, 241] on b "accomplishment" at bounding box center [751, 240] width 73 height 12
click at [597, 259] on div "They may be our cousins , but orangutans and other primates are nowhere near hu…" at bounding box center [519, 282] width 647 height 137
click at [572, 255] on b "interesting" at bounding box center [565, 261] width 47 height 12
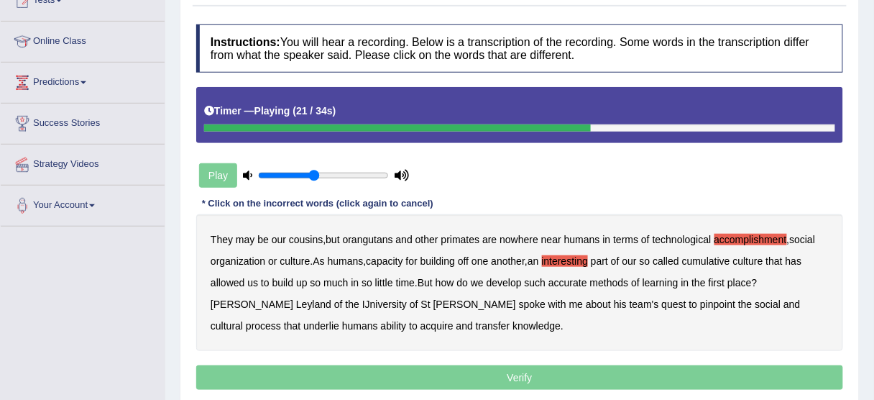
click at [588, 281] on b "accurate" at bounding box center [568, 283] width 39 height 12
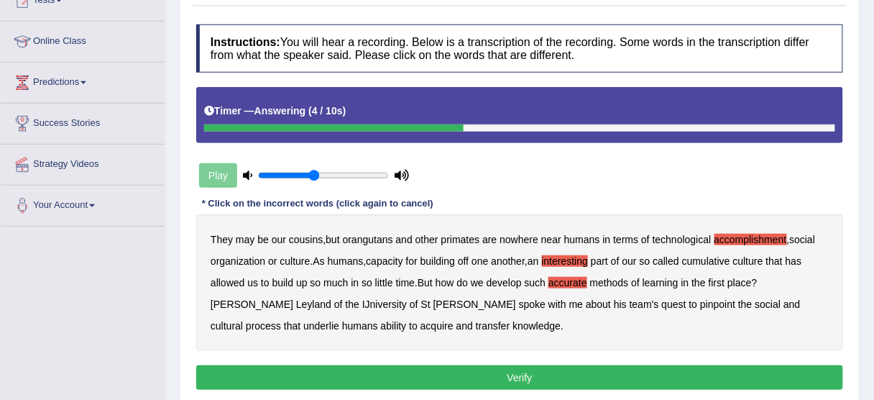
click at [556, 369] on button "Verify" at bounding box center [519, 377] width 647 height 24
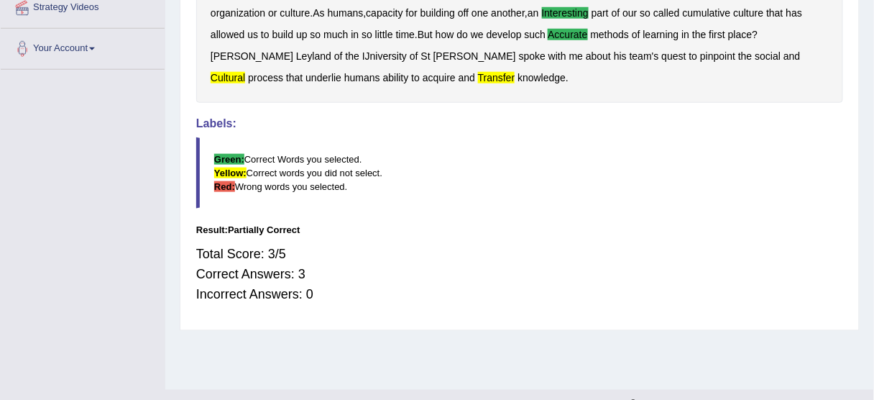
scroll to position [345, 0]
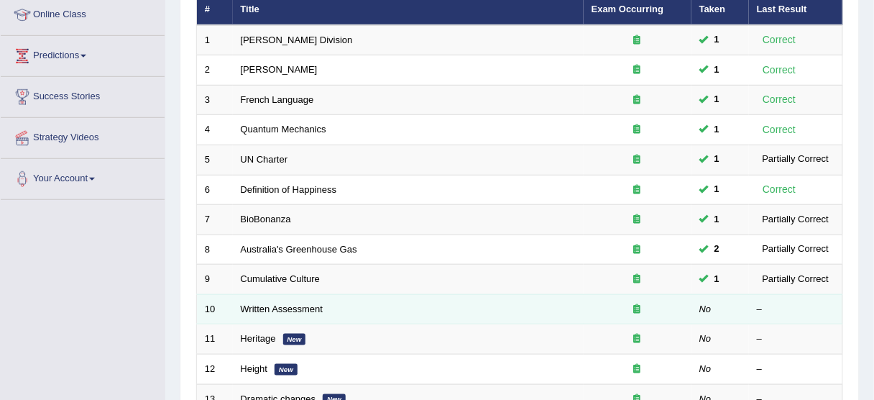
scroll to position [173, 0]
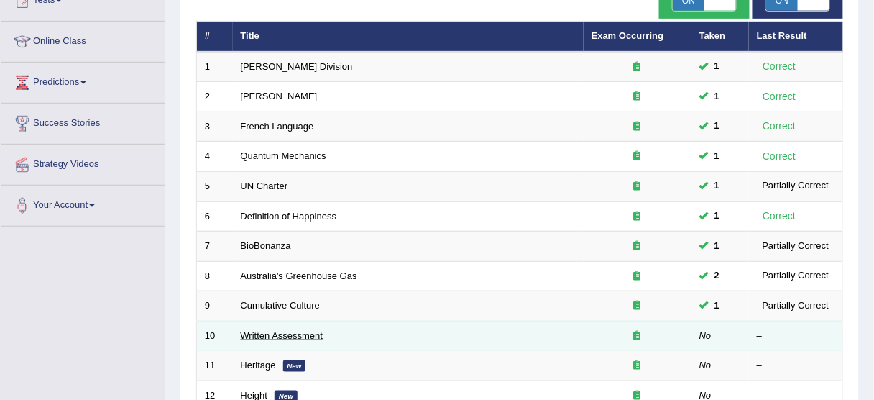
click at [311, 335] on link "Written Assessment" at bounding box center [282, 335] width 83 height 11
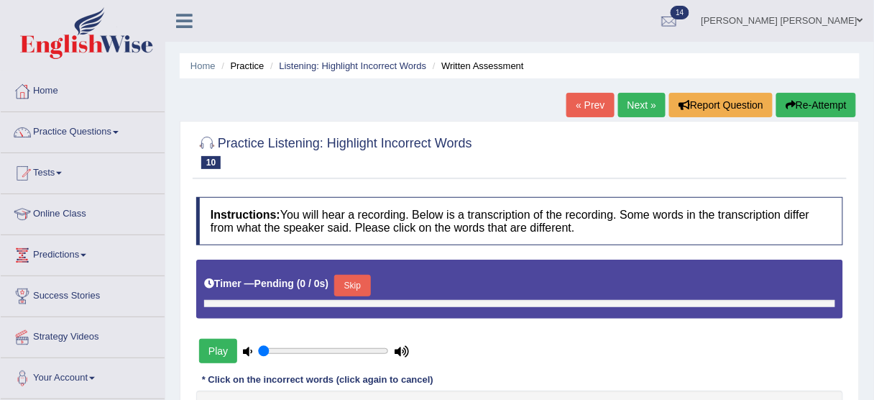
type input "0.45"
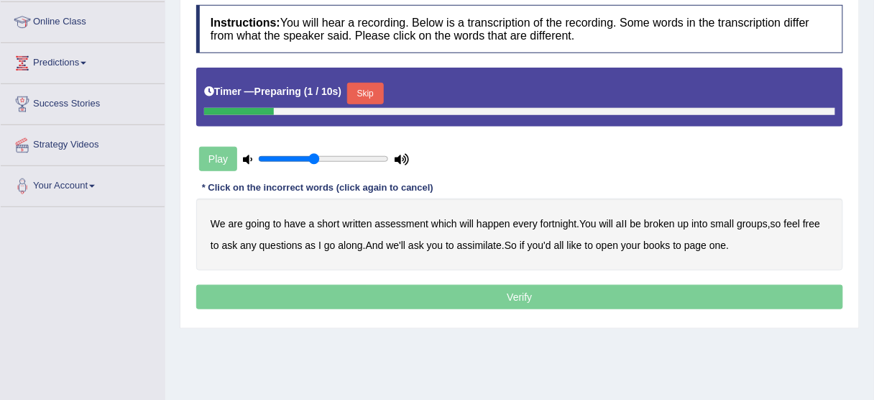
scroll to position [230, 0]
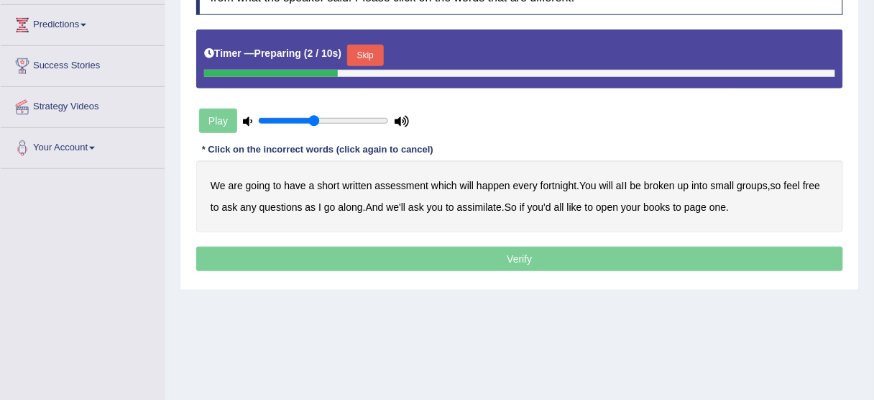
click at [368, 56] on button "Skip" at bounding box center [365, 56] width 36 height 22
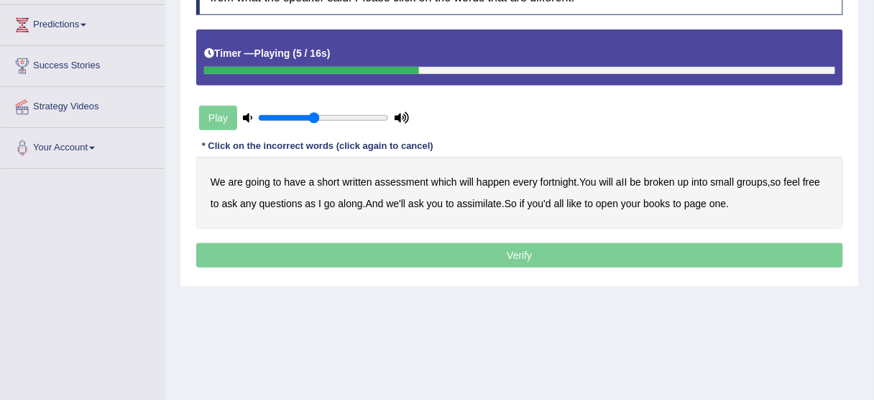
drag, startPoint x: 672, startPoint y: 181, endPoint x: 712, endPoint y: 182, distance: 39.6
click at [675, 182] on b "broken" at bounding box center [659, 182] width 31 height 12
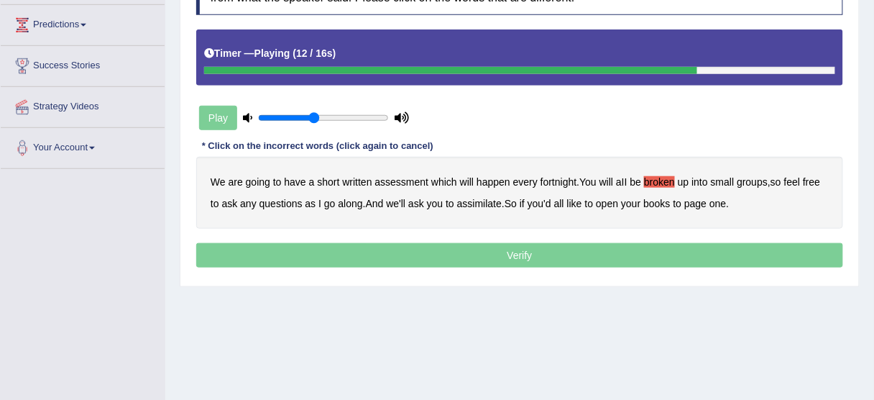
click at [407, 203] on div "We are going to have a short written assessment which will happen every fortnig…" at bounding box center [519, 193] width 647 height 72
click at [405, 202] on b "we'll" at bounding box center [395, 204] width 19 height 12
click at [481, 200] on b "assimilate" at bounding box center [479, 204] width 45 height 12
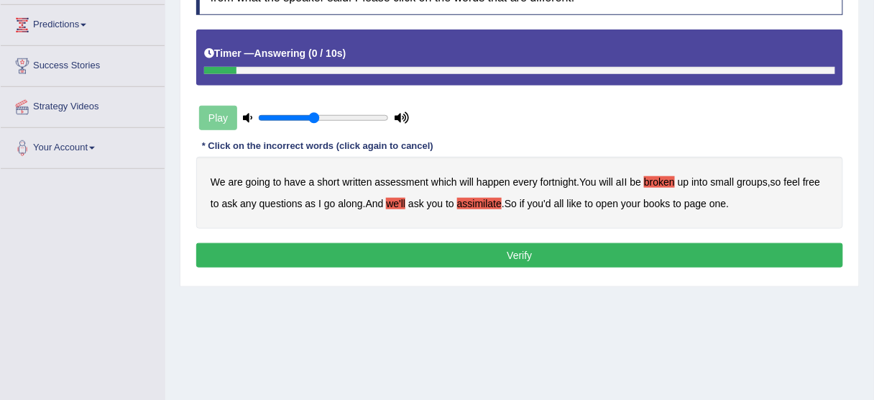
click at [638, 263] on button "Verify" at bounding box center [519, 255] width 647 height 24
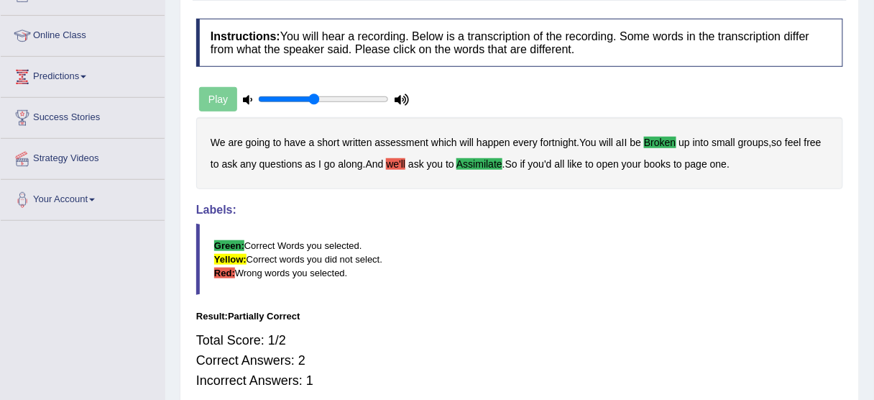
scroll to position [125, 0]
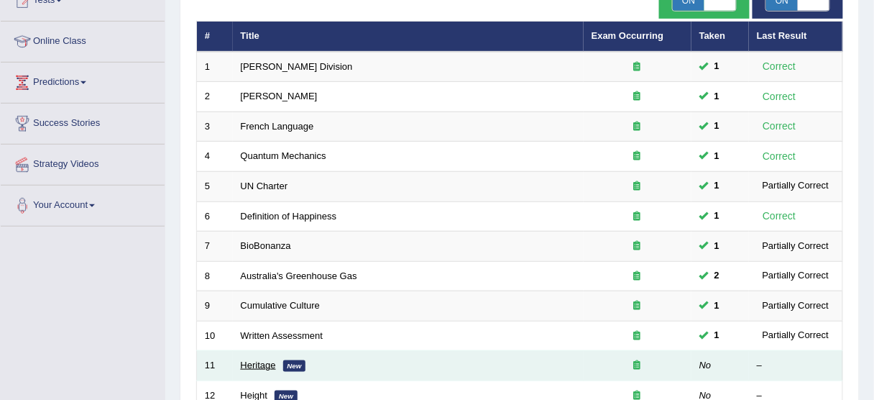
click at [243, 361] on link "Heritage" at bounding box center [258, 365] width 35 height 11
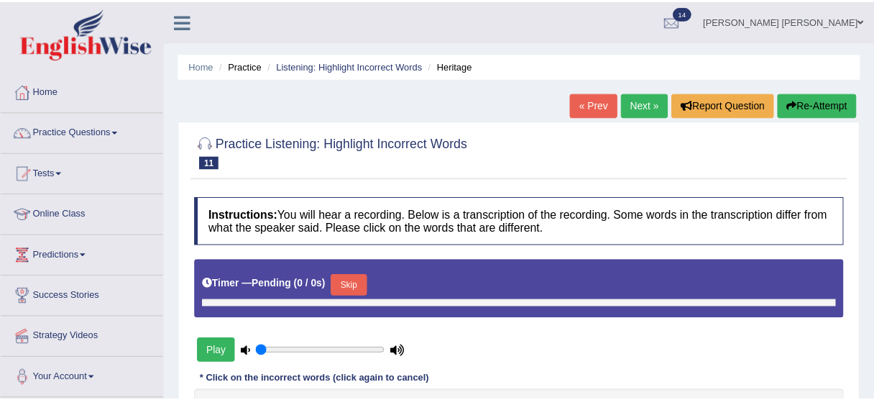
scroll to position [55, 0]
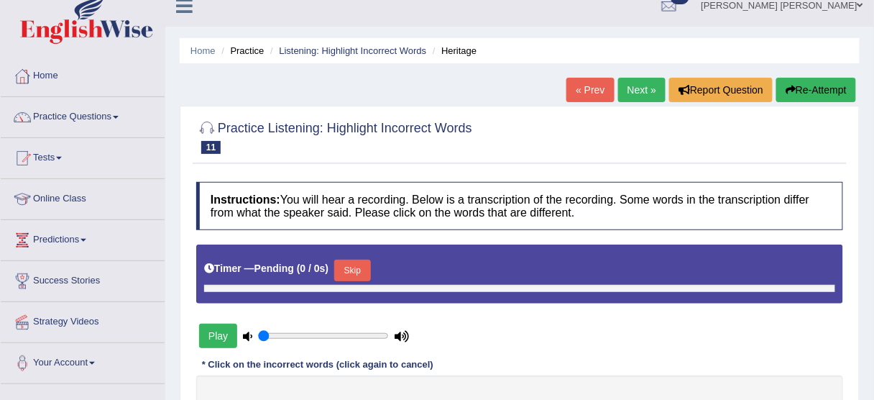
type input "0.45"
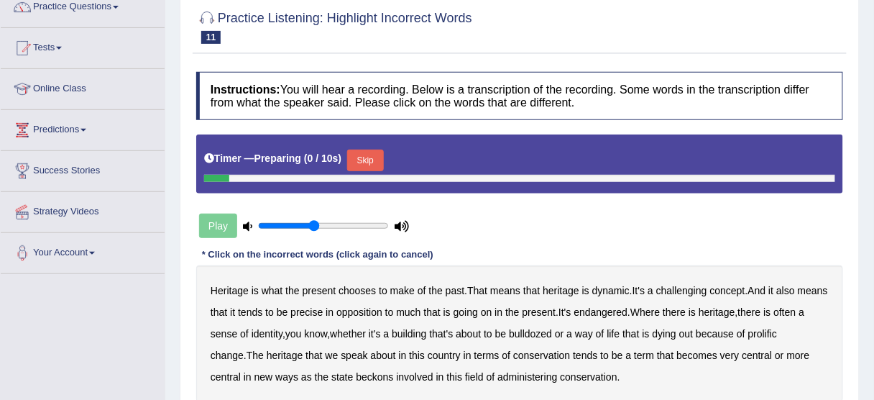
scroll to position [230, 0]
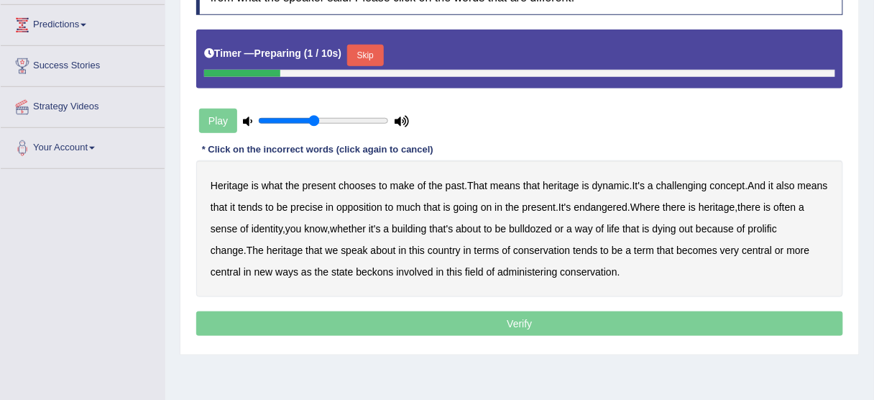
click at [374, 61] on button "Skip" at bounding box center [365, 56] width 36 height 22
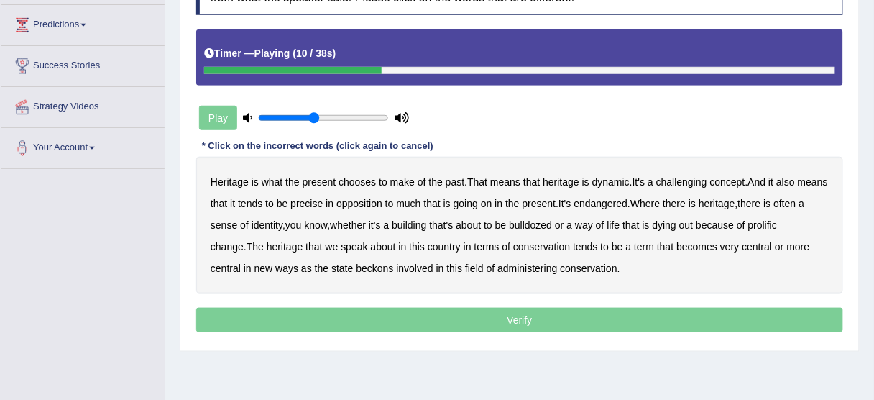
click at [700, 178] on b "challenging" at bounding box center [682, 182] width 51 height 12
click at [323, 204] on b "precise" at bounding box center [307, 204] width 32 height 12
click at [421, 200] on b "much" at bounding box center [408, 204] width 24 height 12
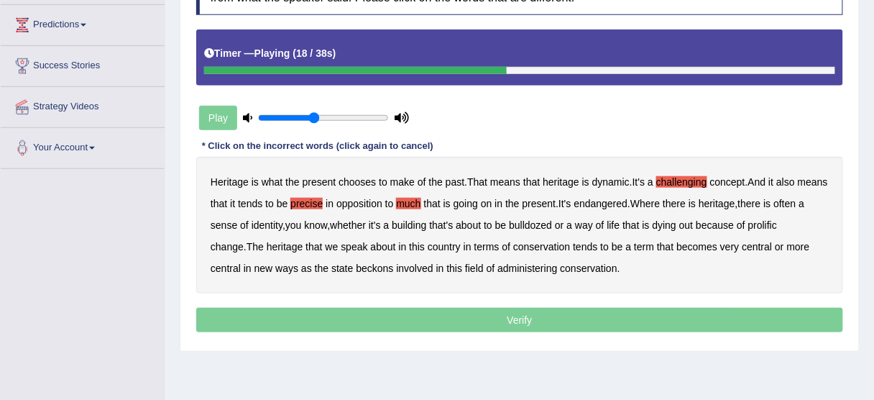
click at [421, 201] on b "much" at bounding box center [408, 204] width 24 height 12
click at [777, 223] on b "prolific" at bounding box center [763, 225] width 29 height 12
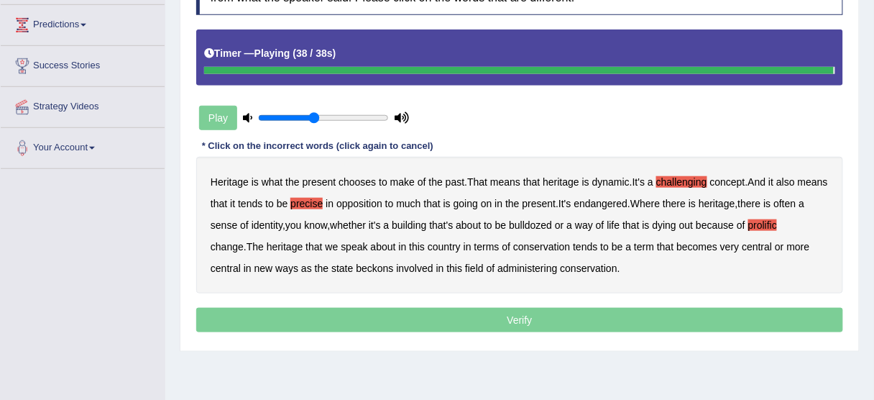
click at [510, 314] on p "Verify" at bounding box center [519, 320] width 647 height 24
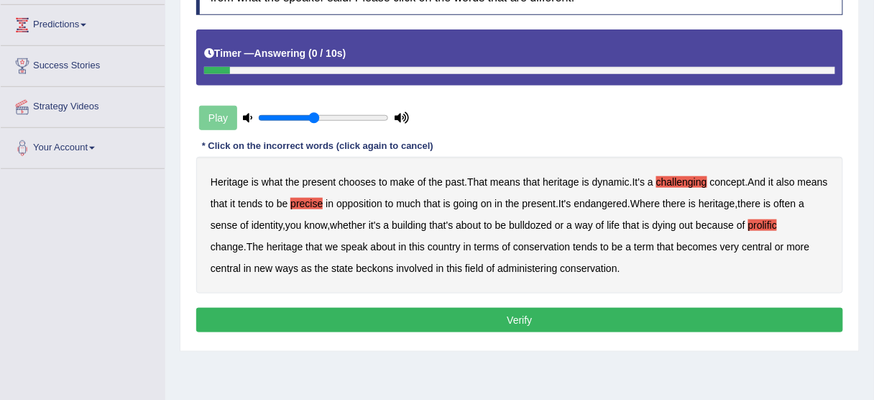
click at [508, 315] on button "Verify" at bounding box center [519, 320] width 647 height 24
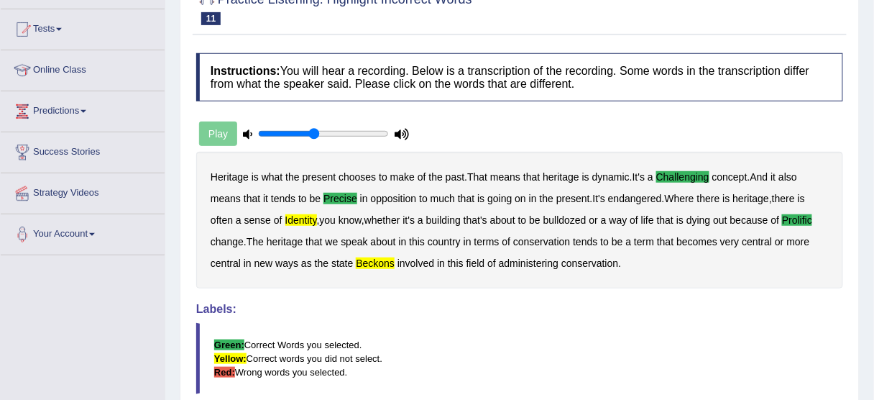
scroll to position [0, 0]
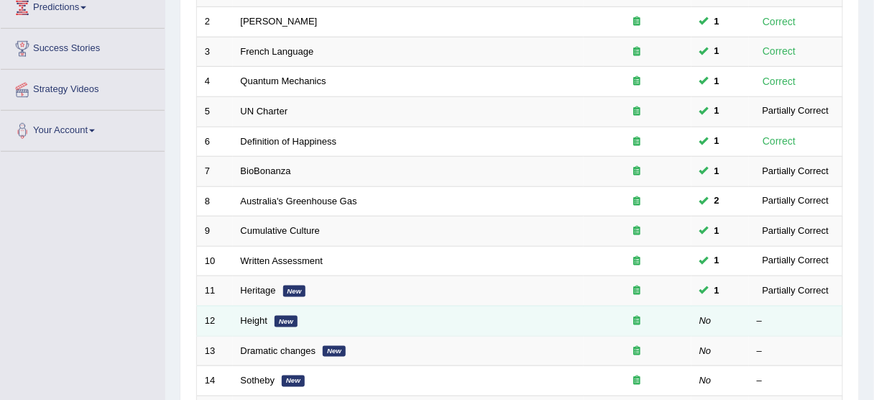
scroll to position [288, 0]
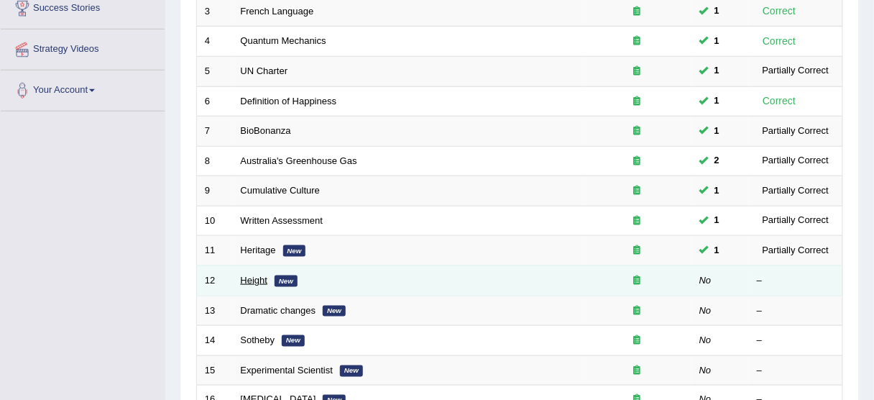
click at [254, 276] on link "Height" at bounding box center [254, 280] width 27 height 11
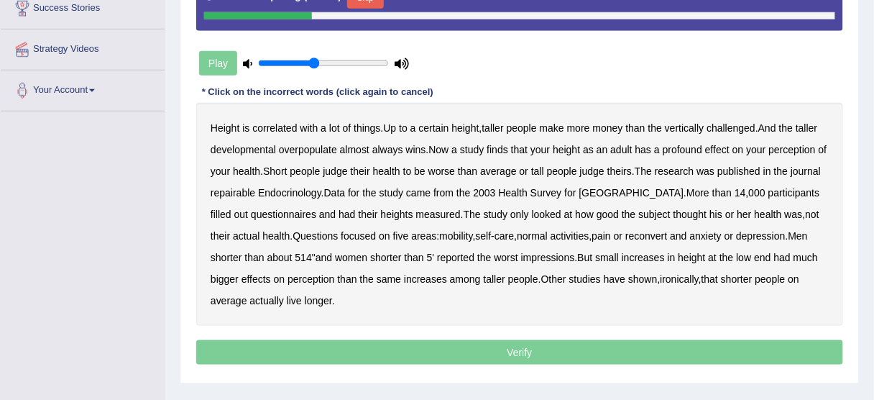
scroll to position [240, 0]
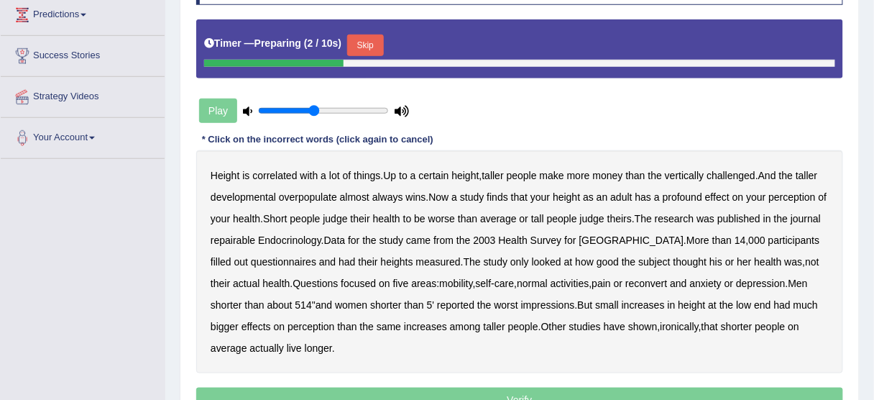
drag, startPoint x: 360, startPoint y: 44, endPoint x: 334, endPoint y: 62, distance: 30.9
click at [360, 43] on button "Skip" at bounding box center [365, 46] width 36 height 22
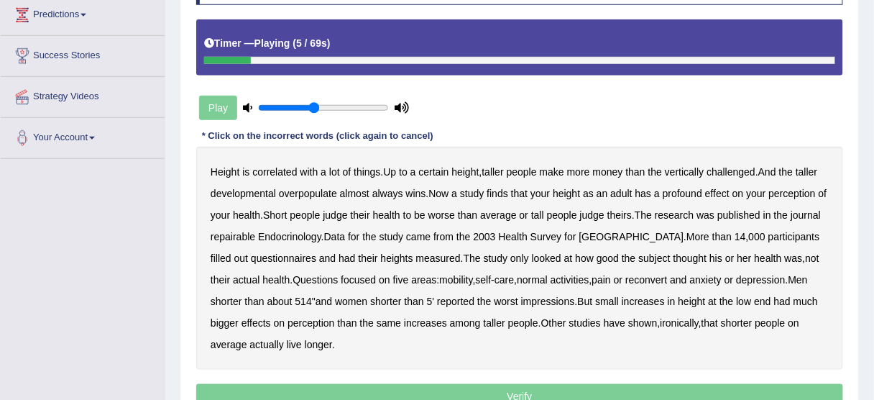
drag, startPoint x: 470, startPoint y: 170, endPoint x: 524, endPoint y: 175, distance: 54.2
click at [478, 172] on b "height" at bounding box center [465, 172] width 27 height 12
drag, startPoint x: 250, startPoint y: 188, endPoint x: 258, endPoint y: 191, distance: 8.9
click at [250, 188] on b "developmental" at bounding box center [243, 194] width 65 height 12
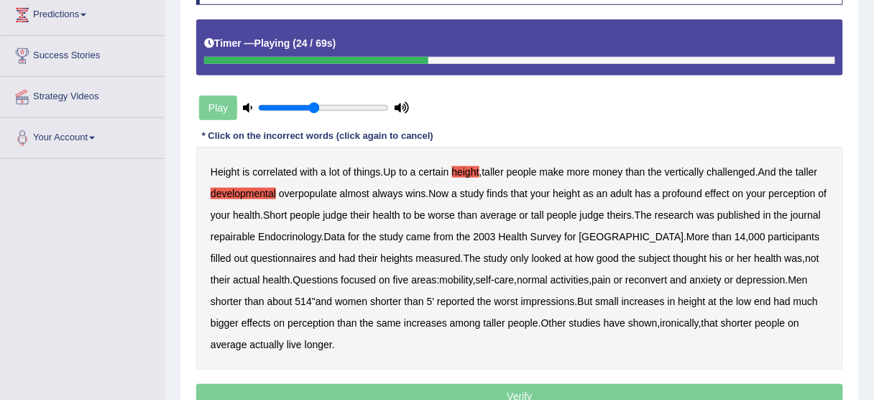
click at [242, 233] on b "repairable" at bounding box center [233, 237] width 45 height 12
click at [649, 282] on b "reconvert" at bounding box center [647, 280] width 42 height 12
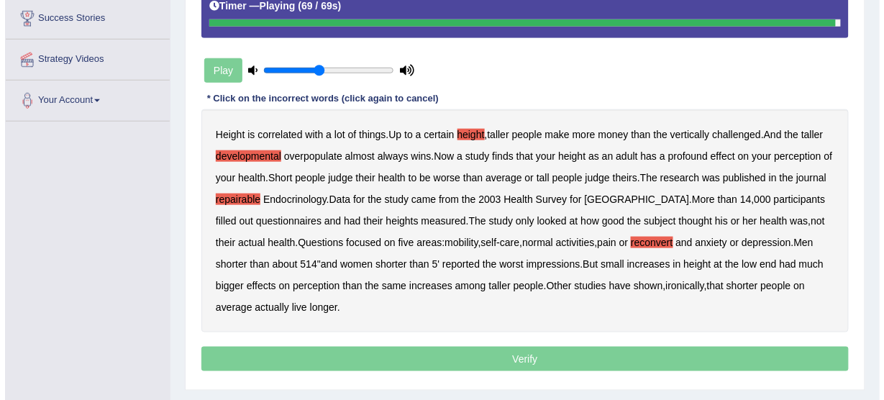
scroll to position [298, 0]
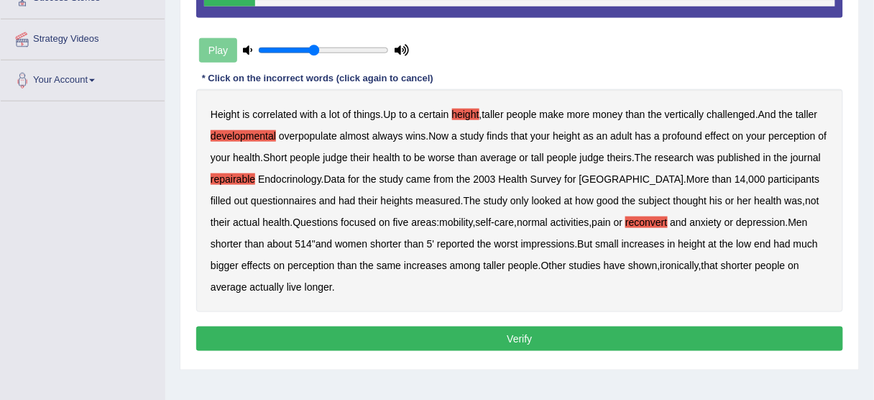
click at [398, 346] on button "Verify" at bounding box center [519, 338] width 647 height 24
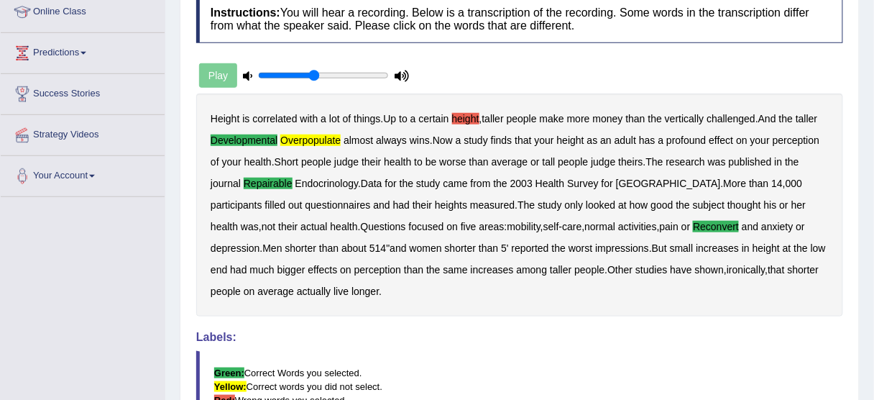
scroll to position [183, 0]
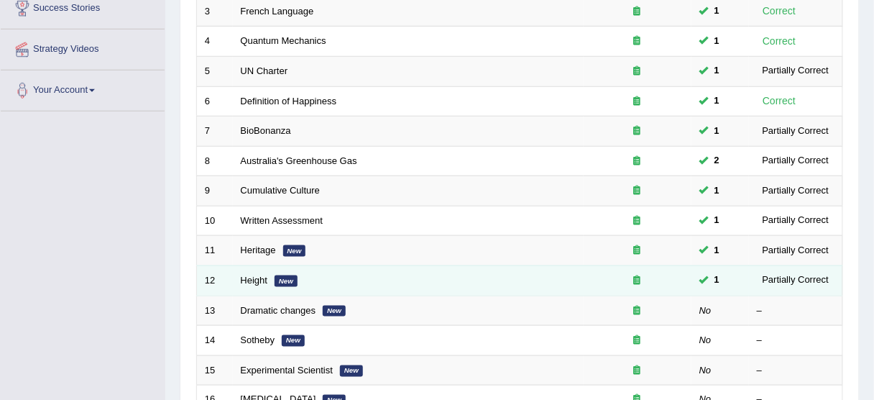
click at [234, 274] on td "Height New" at bounding box center [408, 280] width 351 height 30
click at [236, 275] on td "Height New" at bounding box center [408, 280] width 351 height 30
click at [241, 275] on link "Height" at bounding box center [254, 280] width 27 height 11
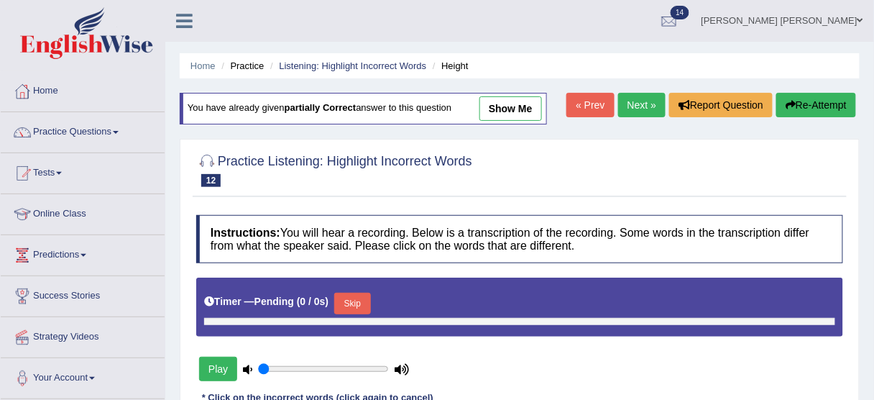
type input "0.45"
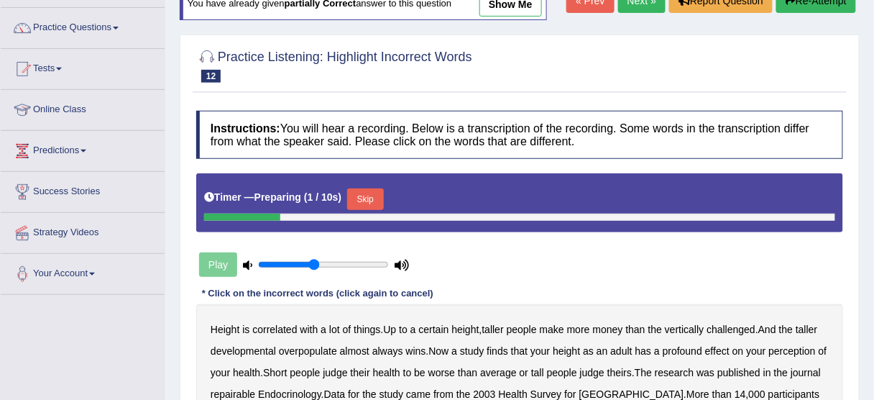
scroll to position [115, 0]
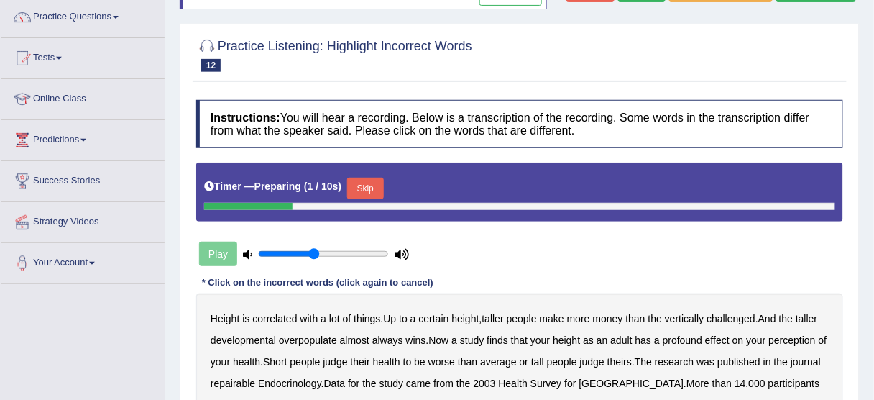
click at [373, 186] on button "Skip" at bounding box center [365, 189] width 36 height 22
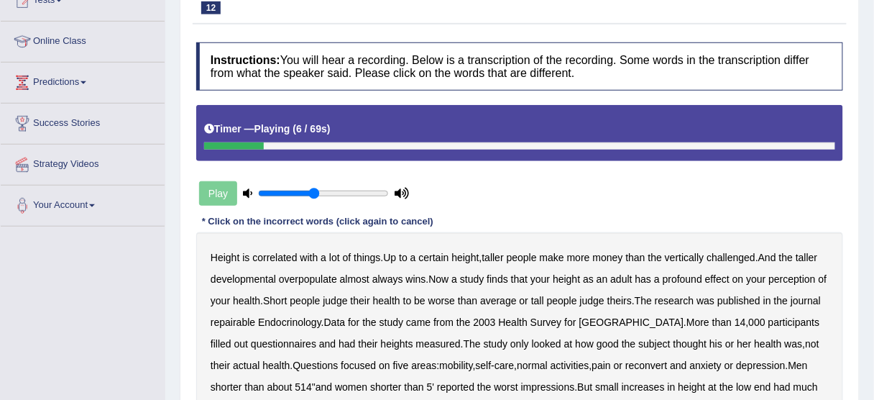
scroll to position [230, 0]
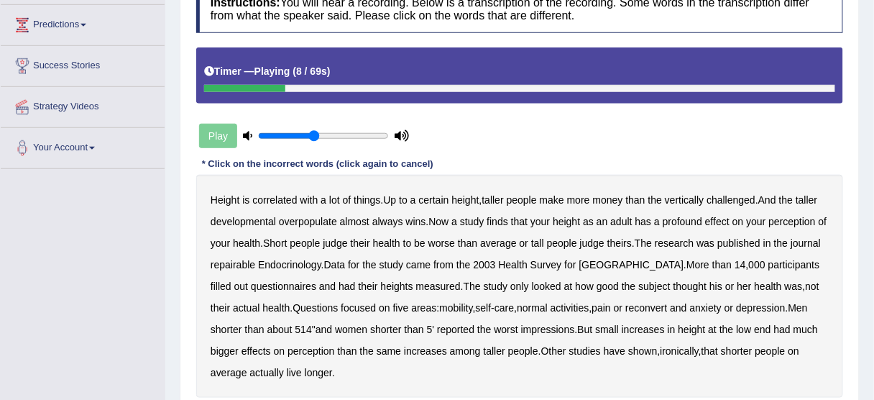
drag, startPoint x: 255, startPoint y: 218, endPoint x: 323, endPoint y: 223, distance: 67.8
click at [257, 218] on b "developmental" at bounding box center [243, 222] width 65 height 12
click at [323, 221] on b "overpopulate" at bounding box center [308, 222] width 58 height 12
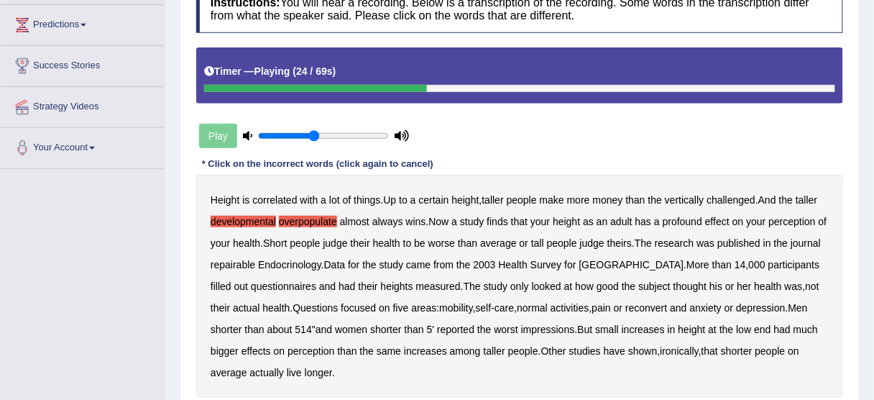
drag, startPoint x: 237, startPoint y: 262, endPoint x: 346, endPoint y: 262, distance: 109.3
click at [240, 262] on b "repairable" at bounding box center [233, 265] width 45 height 12
click at [656, 303] on b "reconvert" at bounding box center [647, 308] width 42 height 12
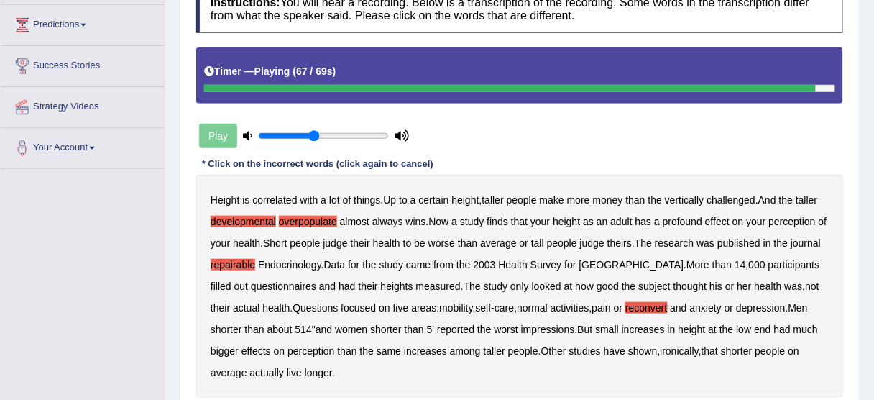
scroll to position [288, 0]
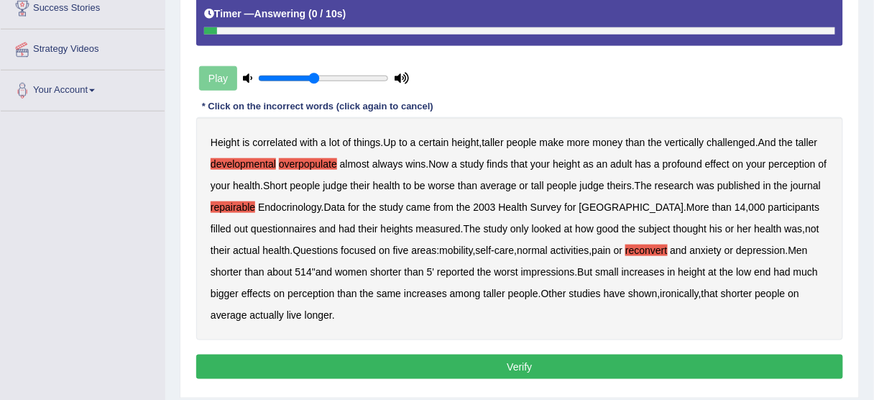
click at [355, 366] on button "Verify" at bounding box center [519, 367] width 647 height 24
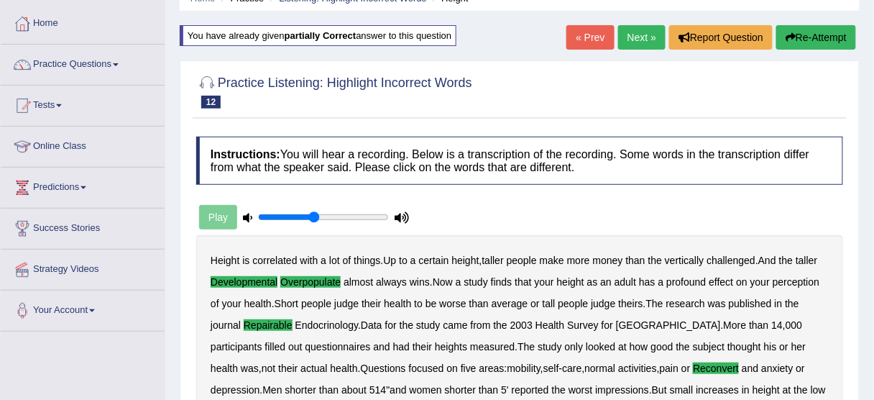
scroll to position [58, 0]
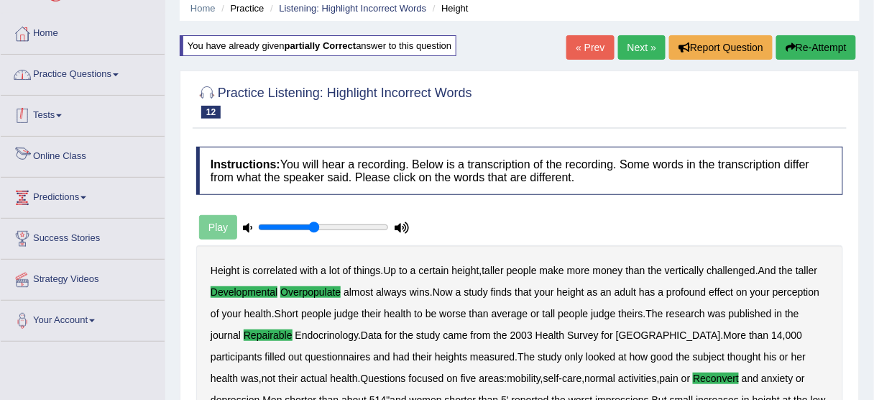
click at [71, 64] on link "Practice Questions" at bounding box center [83, 73] width 164 height 36
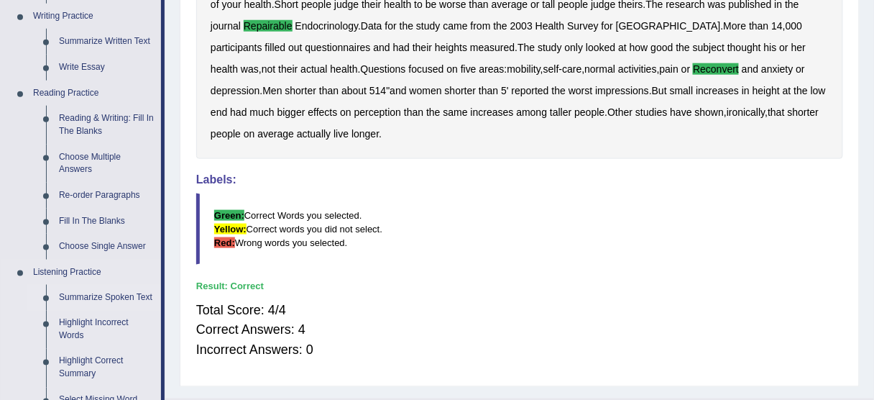
scroll to position [460, 0]
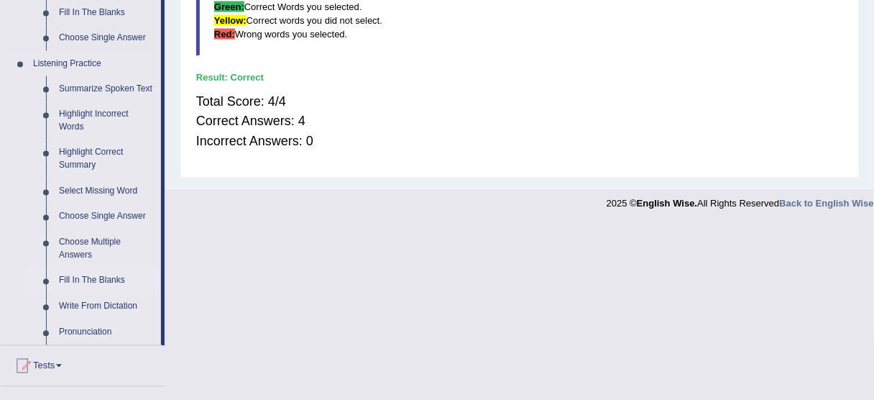
click at [85, 282] on link "Fill In The Blanks" at bounding box center [106, 281] width 109 height 26
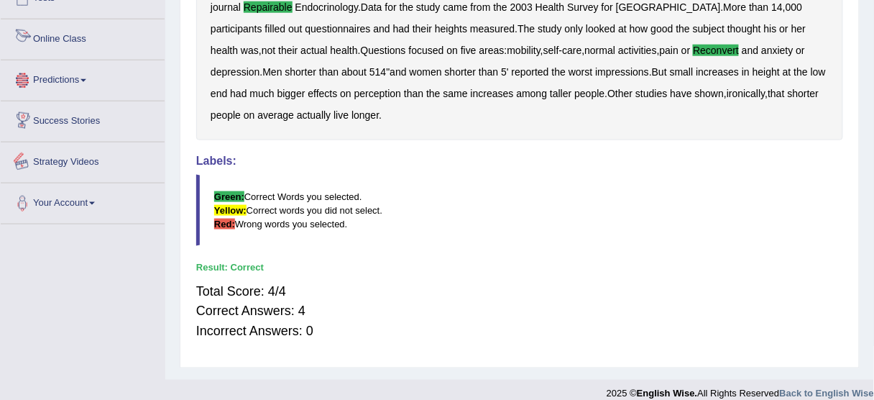
scroll to position [398, 0]
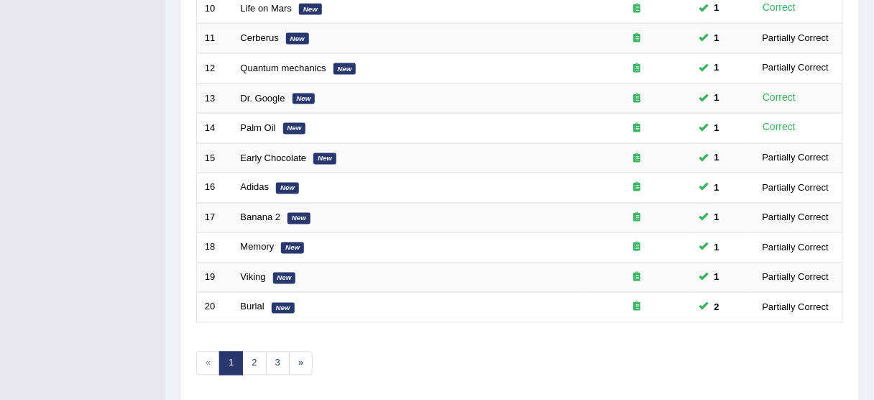
scroll to position [546, 0]
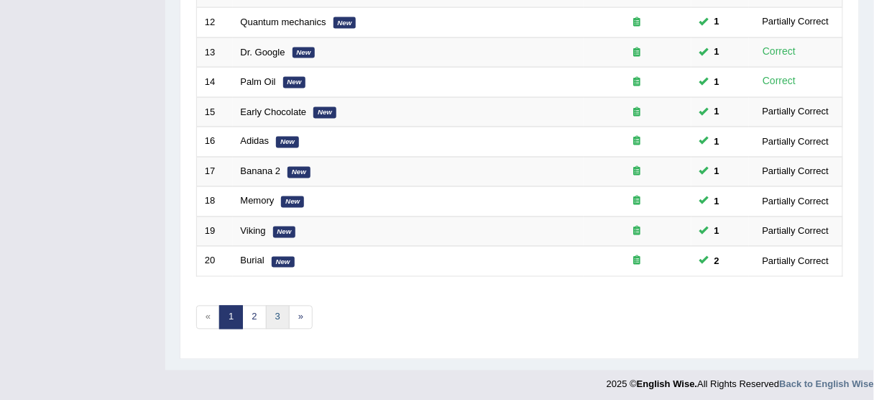
click at [270, 309] on link "3" at bounding box center [278, 318] width 24 height 24
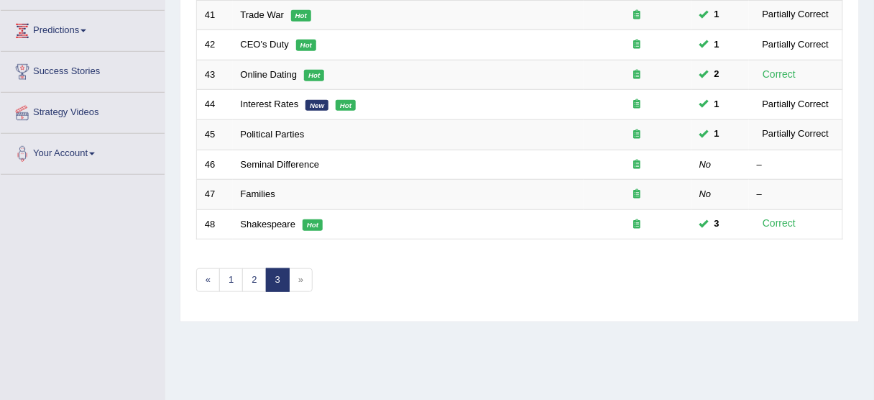
scroll to position [230, 0]
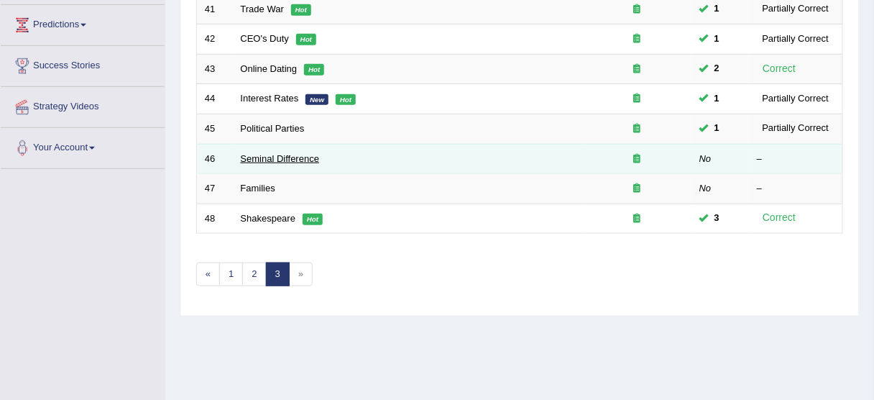
click at [270, 155] on link "Seminal Difference" at bounding box center [280, 158] width 79 height 11
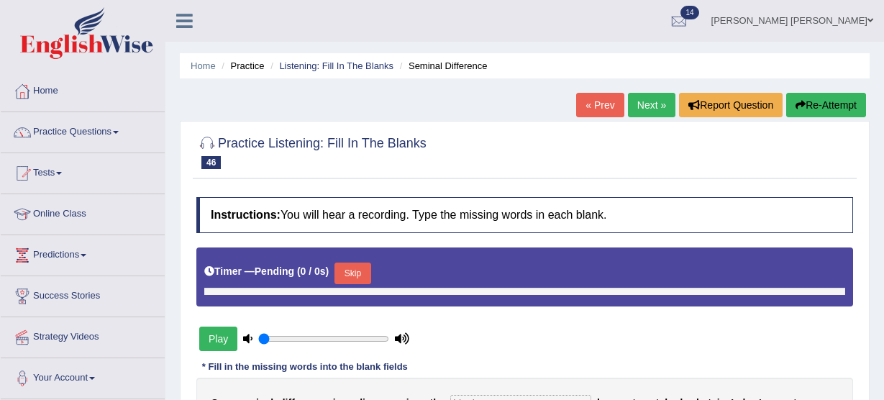
type input "0.45"
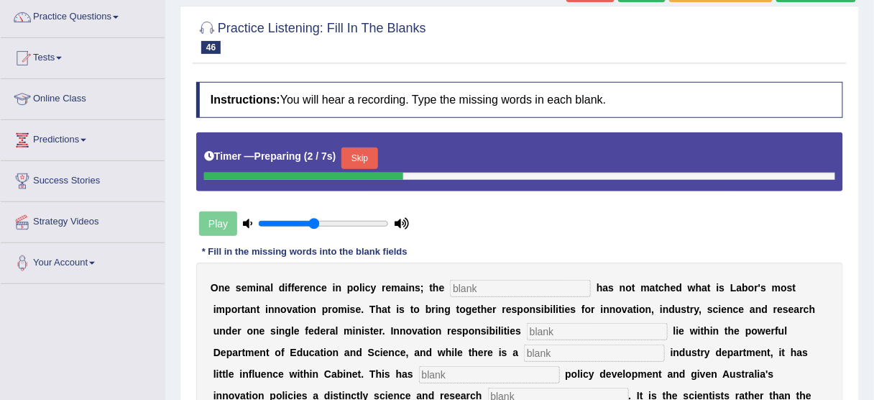
scroll to position [230, 0]
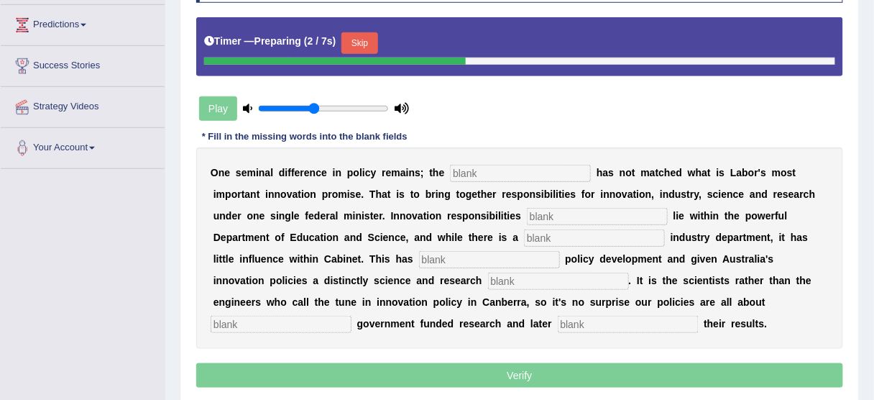
click at [516, 167] on input "text" at bounding box center [520, 173] width 141 height 17
click at [365, 25] on div "Timer — Preparing ( 3 / 7s ) Skip" at bounding box center [519, 46] width 647 height 59
click at [365, 29] on div "Timer — Preparing ( 4 / 7s ) Skip" at bounding box center [519, 43] width 631 height 29
drag, startPoint x: 365, startPoint y: 35, endPoint x: 373, endPoint y: 41, distance: 9.2
click at [365, 35] on button "Skip" at bounding box center [360, 43] width 36 height 22
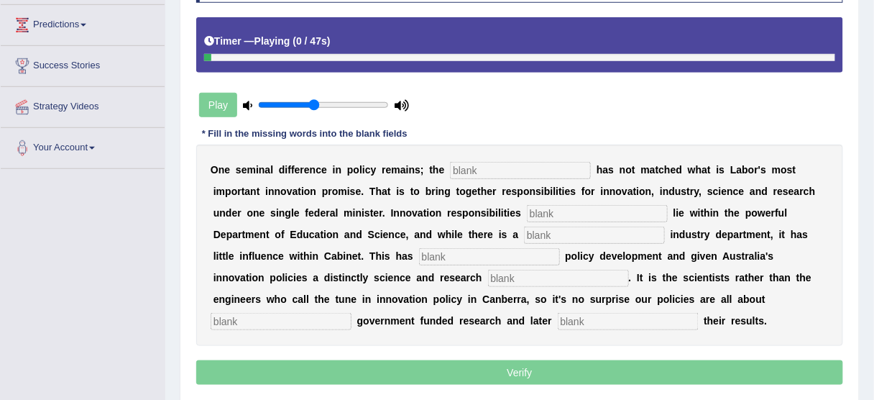
click at [509, 168] on input "text" at bounding box center [520, 170] width 141 height 17
type input "coalition"
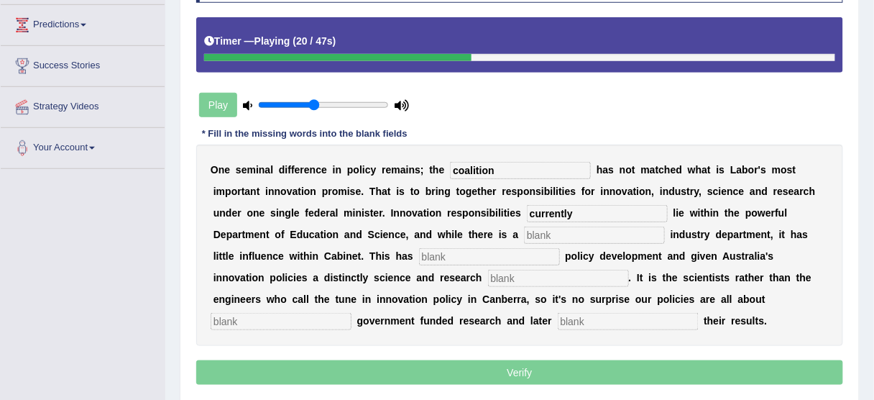
type input "currently"
type input "separate"
type input "a"
type input "havieng"
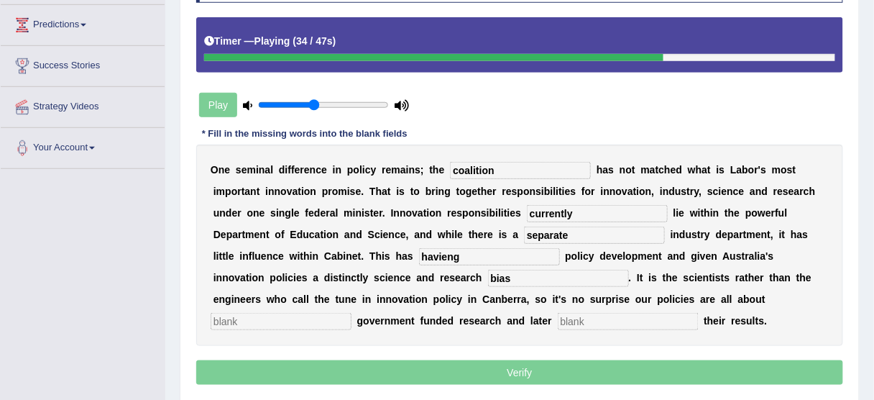
type input "bias"
type input "boosting"
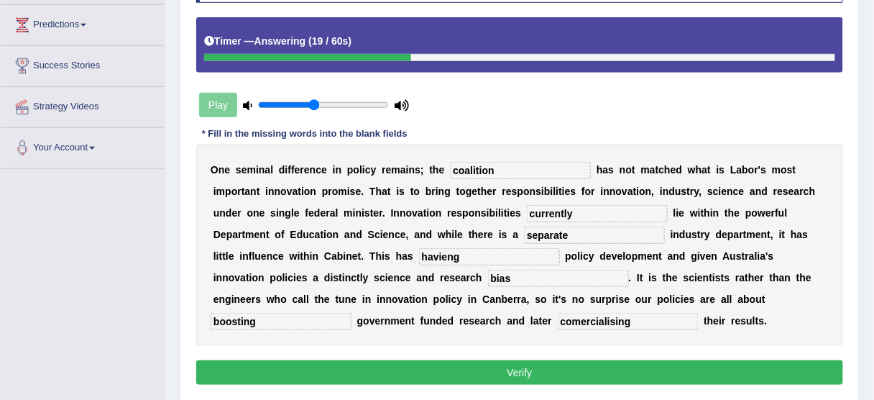
type input "comercialising"
click at [388, 360] on button "Verify" at bounding box center [519, 372] width 647 height 24
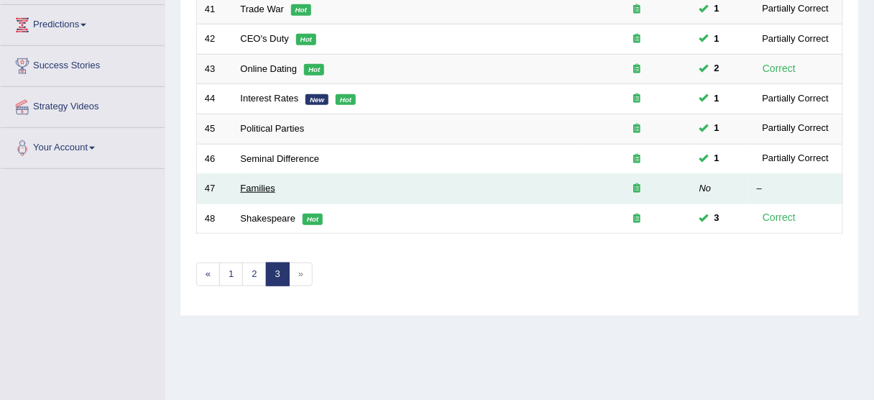
click at [257, 188] on link "Families" at bounding box center [258, 188] width 35 height 11
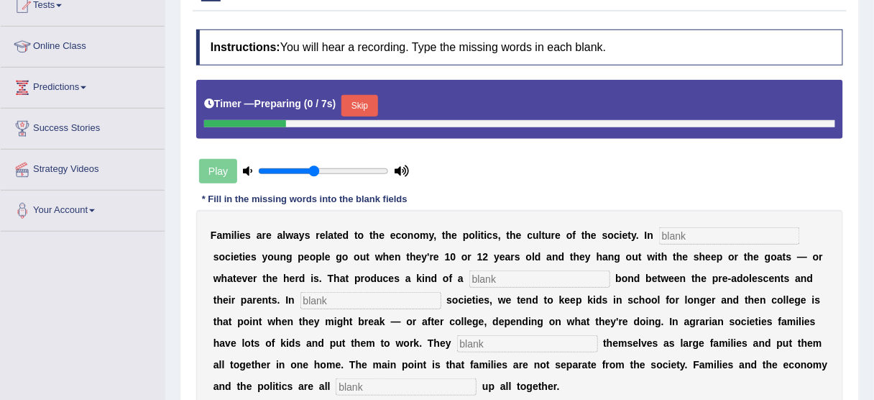
scroll to position [230, 0]
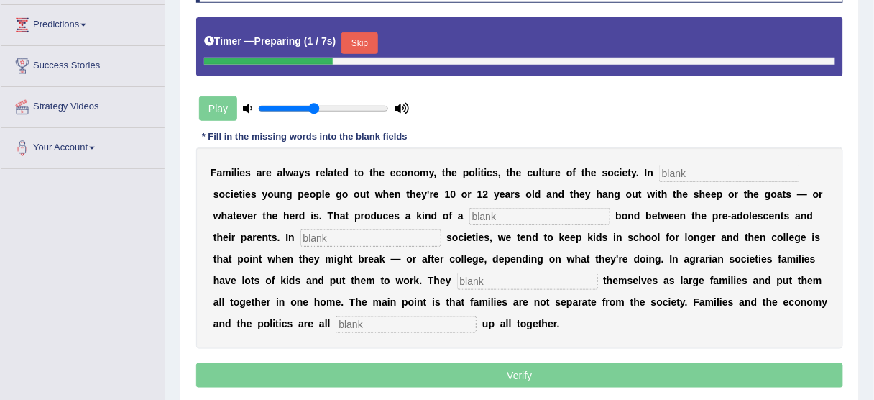
click at [369, 46] on button "Skip" at bounding box center [360, 43] width 36 height 22
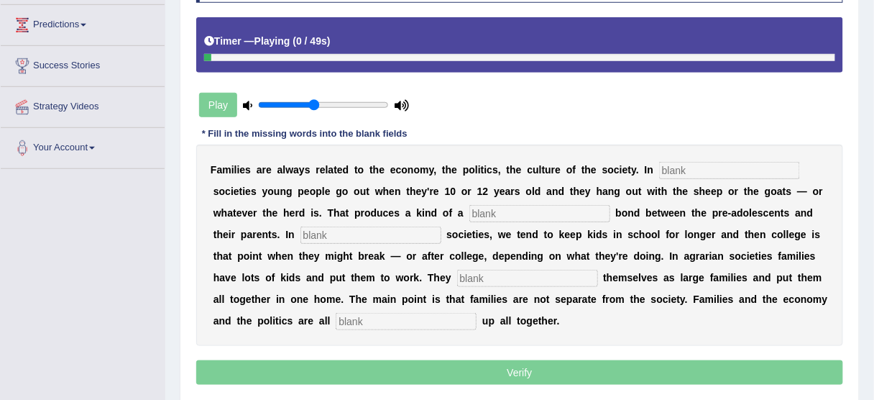
click at [764, 171] on input "text" at bounding box center [729, 170] width 141 height 17
type input "hearting"
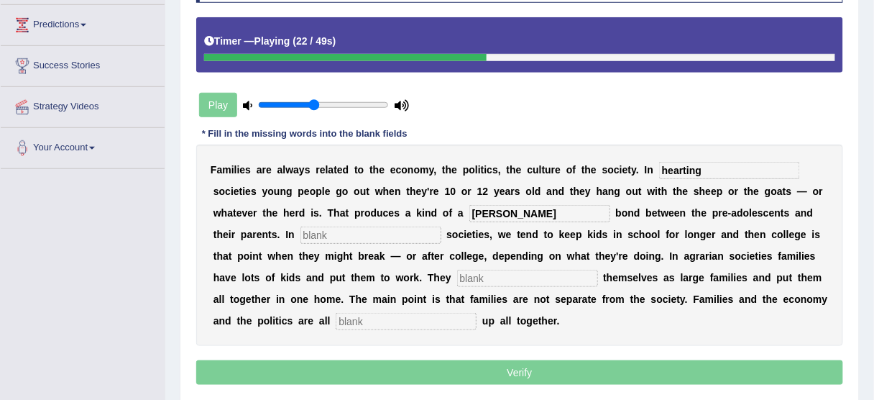
type input "[PERSON_NAME]"
type input "u"
type input "industrial"
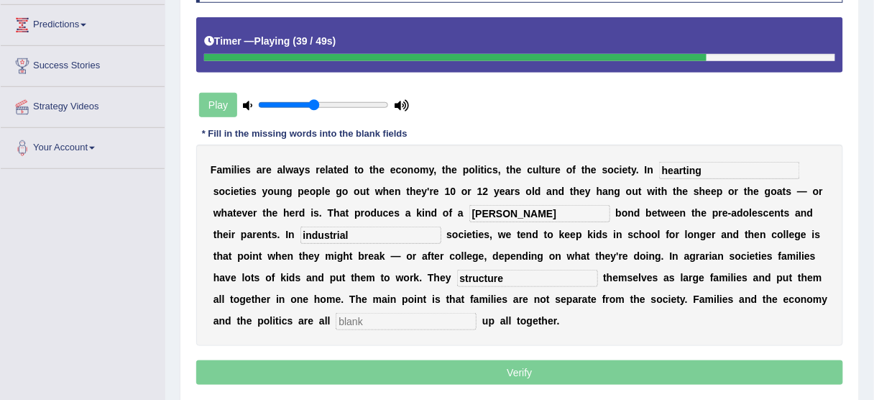
type input "structure"
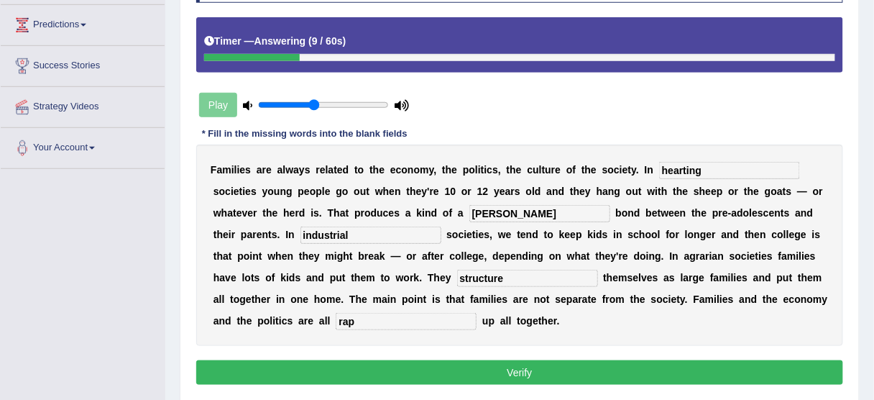
type input "rap"
click at [520, 211] on input "looze" at bounding box center [540, 213] width 141 height 17
type input "lose"
click at [536, 364] on button "Verify" at bounding box center [519, 372] width 647 height 24
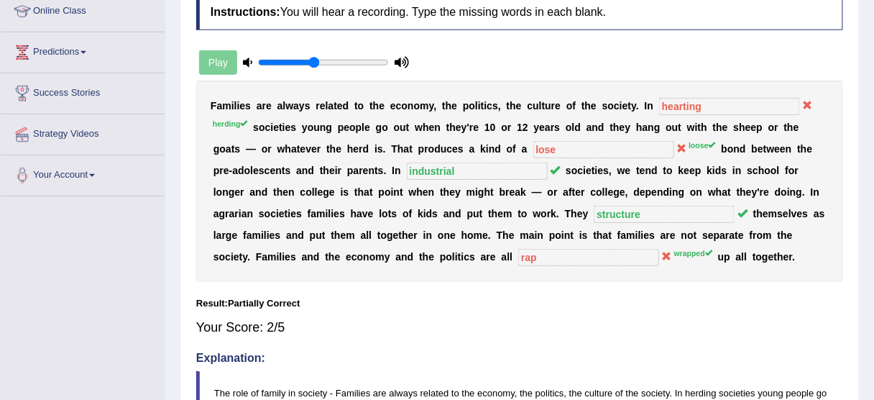
scroll to position [186, 0]
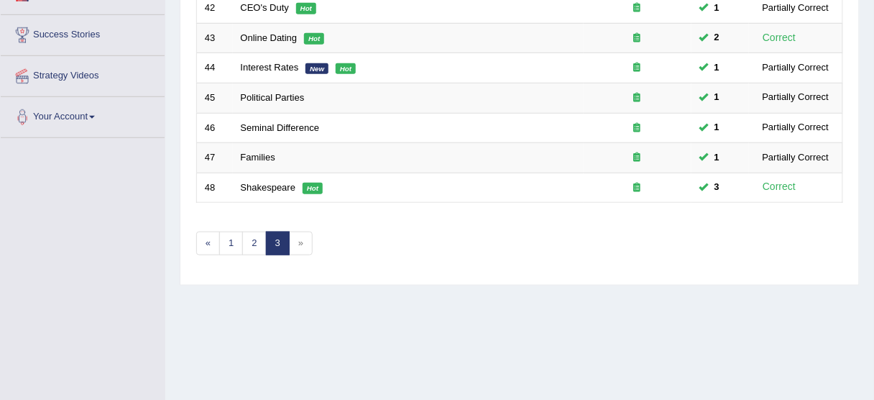
scroll to position [230, 0]
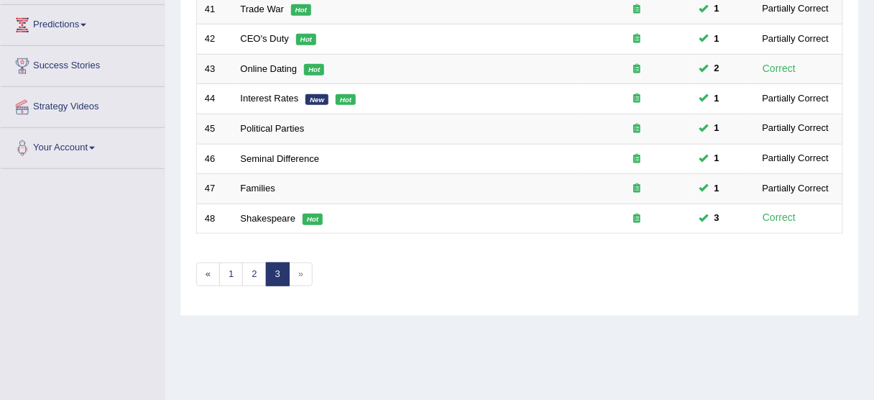
click at [301, 264] on span "»" at bounding box center [301, 274] width 24 height 24
click at [299, 269] on span "»" at bounding box center [301, 274] width 24 height 24
drag, startPoint x: 299, startPoint y: 269, endPoint x: 385, endPoint y: 298, distance: 90.5
click at [299, 269] on span "»" at bounding box center [301, 274] width 24 height 24
